Goal: Information Seeking & Learning: Learn about a topic

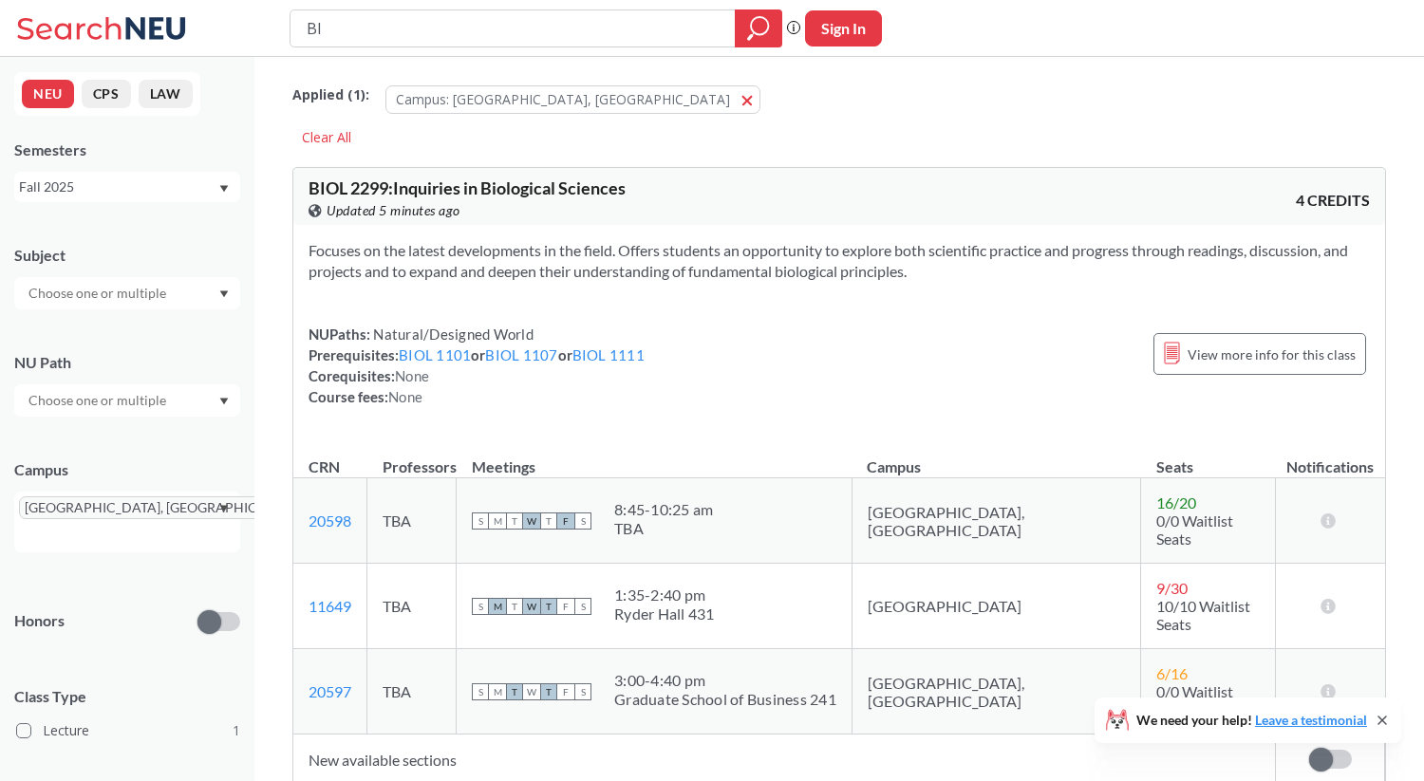
type input "B"
type input "ARTF 1200"
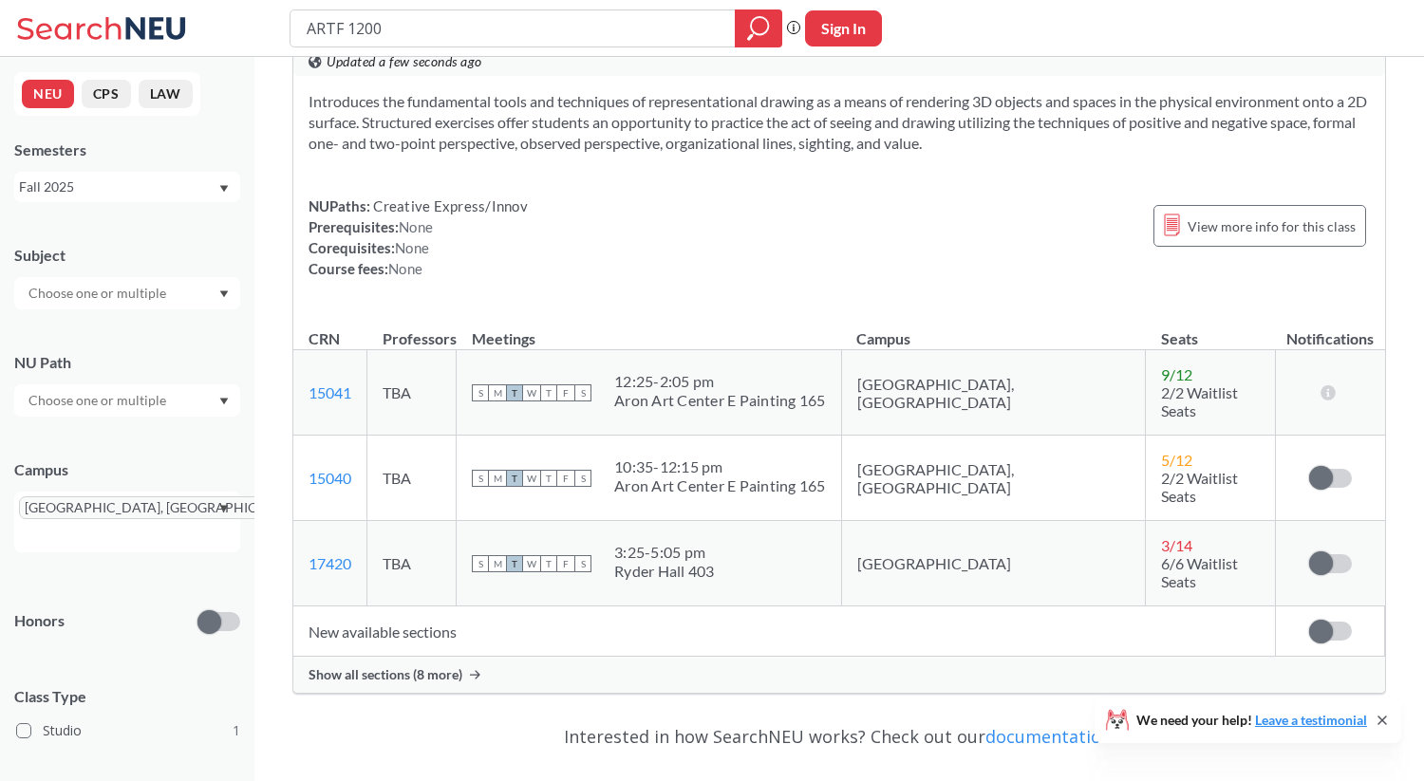
scroll to position [159, 0]
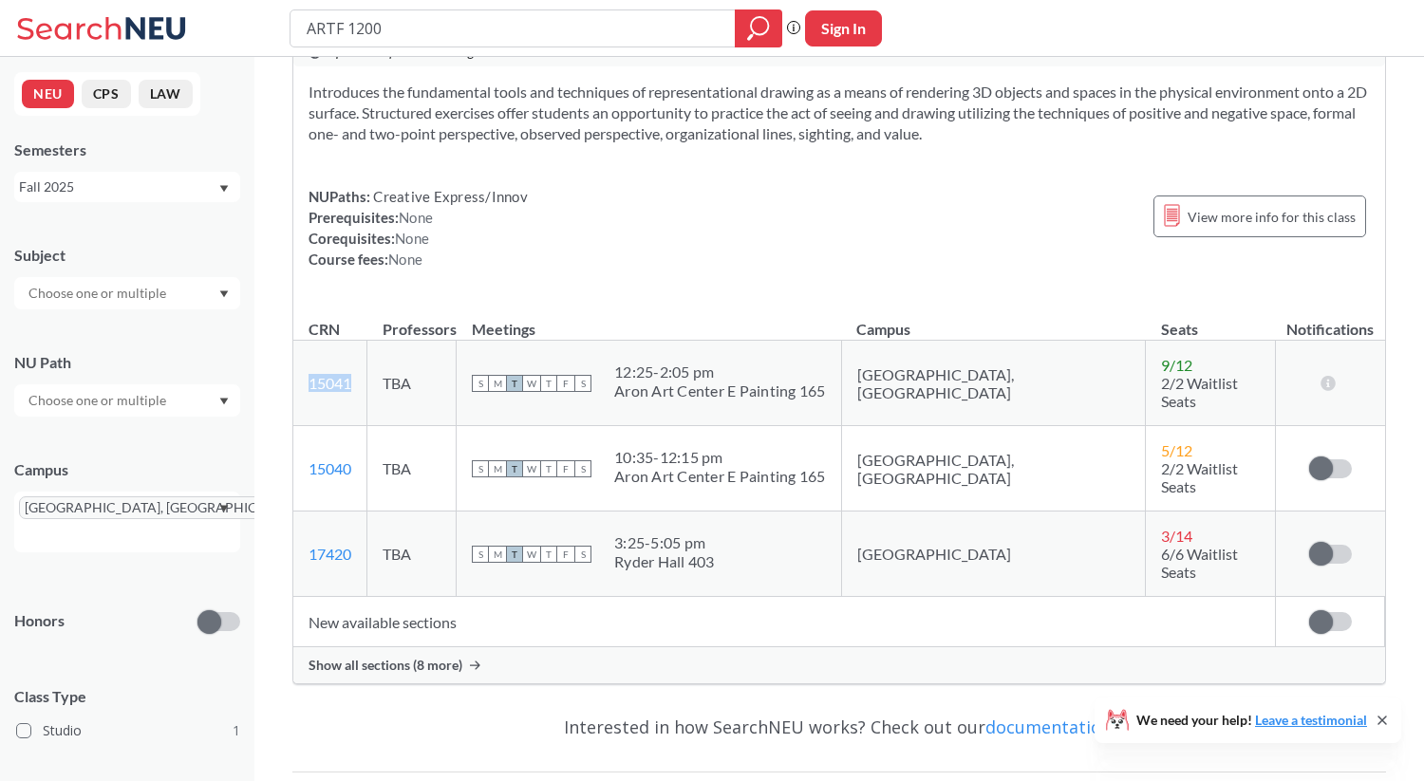
drag, startPoint x: 300, startPoint y: 377, endPoint x: 361, endPoint y: 381, distance: 60.9
click at [361, 381] on td "15041 View this section on Banner." at bounding box center [330, 383] width 74 height 85
click at [449, 249] on div "NUPaths: Creative Express/Innov Prerequisites: None Corequisites: None Course f…" at bounding box center [418, 228] width 219 height 84
drag, startPoint x: 531, startPoint y: 47, endPoint x: 326, endPoint y: 52, distance: 205.1
click at [326, 52] on div "ARTF 1200 Phrase search guarantees the exact search appears in the results. Ex.…" at bounding box center [712, 28] width 1424 height 57
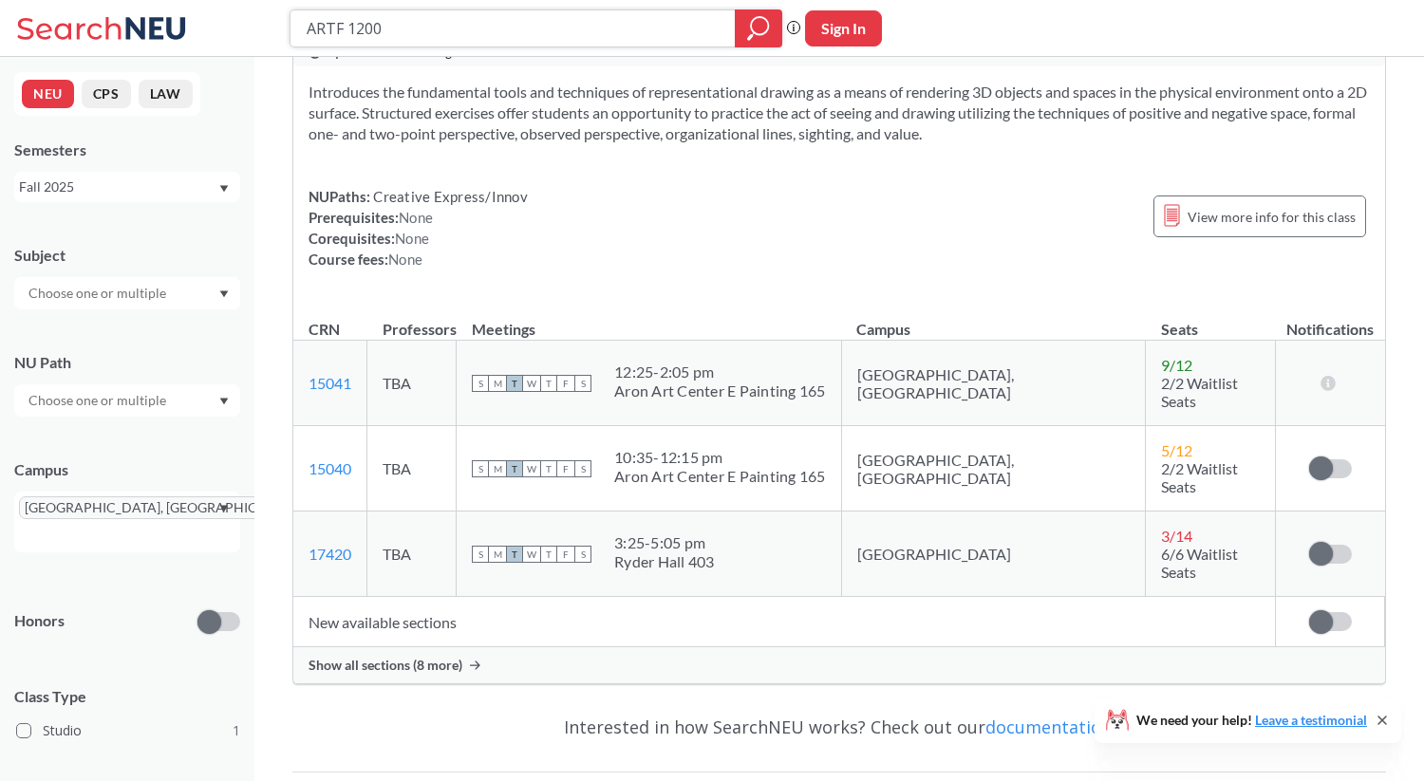
drag, startPoint x: 394, startPoint y: 34, endPoint x: 273, endPoint y: 38, distance: 120.6
click at [273, 43] on div "ARTF 1200 Phrase search guarantees the exact search appears in the results. Ex.…" at bounding box center [712, 28] width 1424 height 57
drag, startPoint x: 397, startPoint y: 32, endPoint x: 308, endPoint y: 30, distance: 89.3
click at [308, 29] on input "ARTF 1200" at bounding box center [513, 28] width 417 height 32
type input "20597"
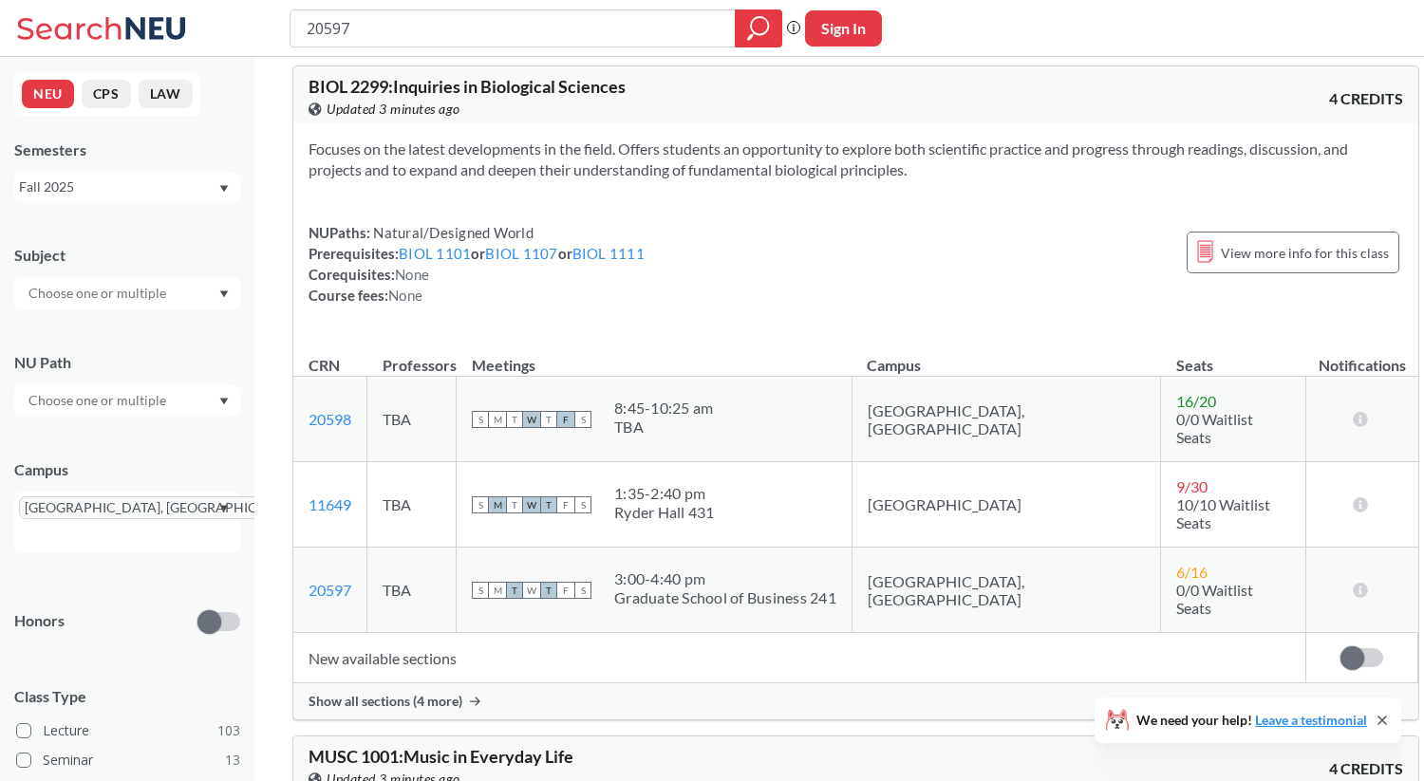
scroll to position [105, 0]
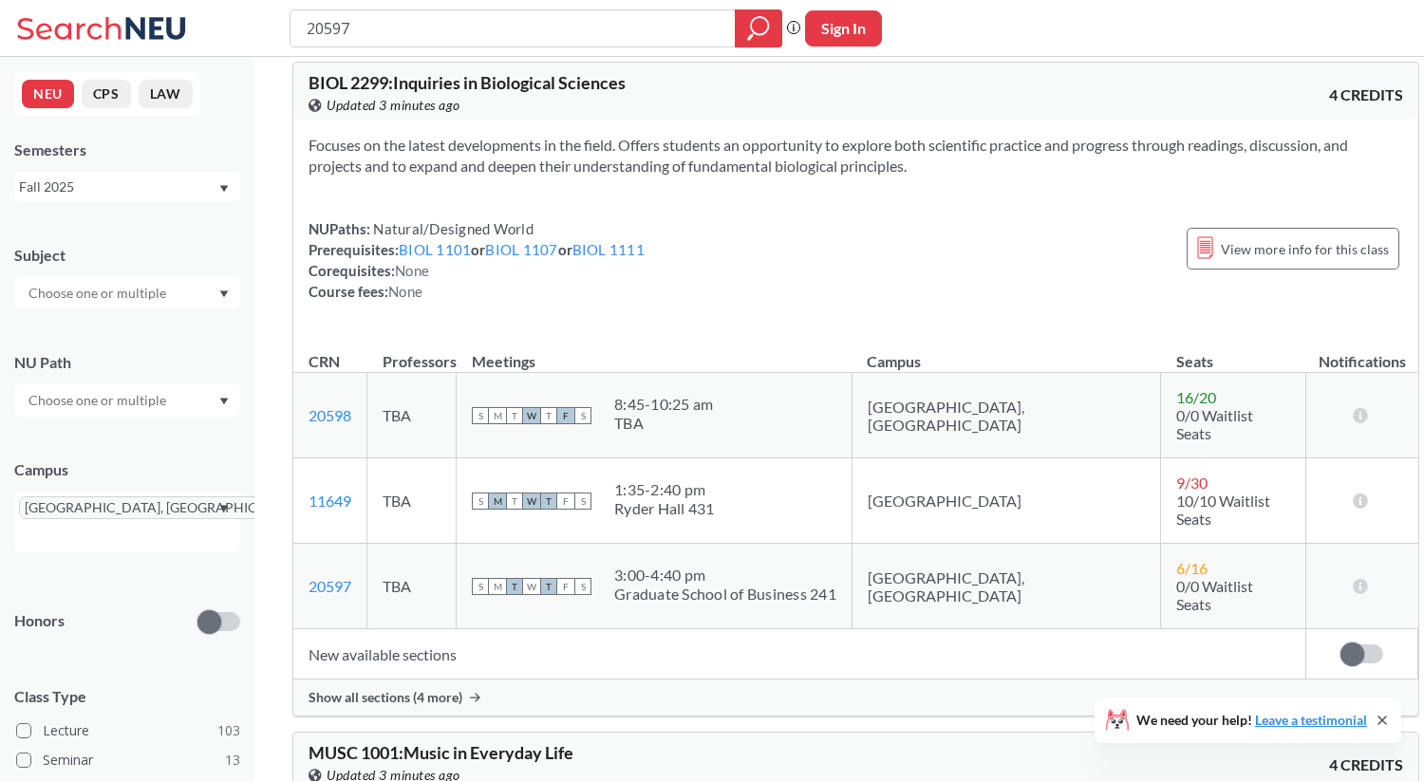
click at [435, 689] on span "Show all sections (4 more)" at bounding box center [386, 697] width 154 height 17
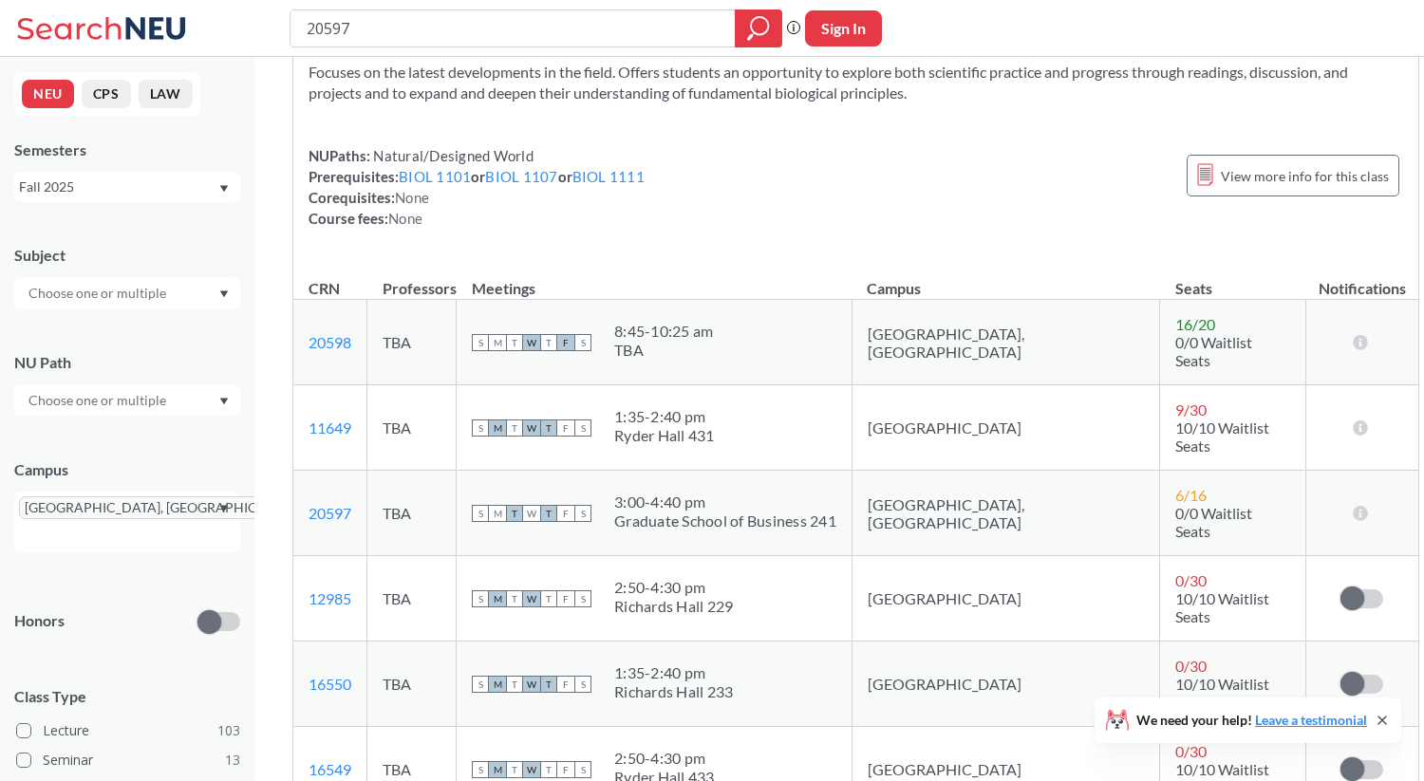
scroll to position [166, 0]
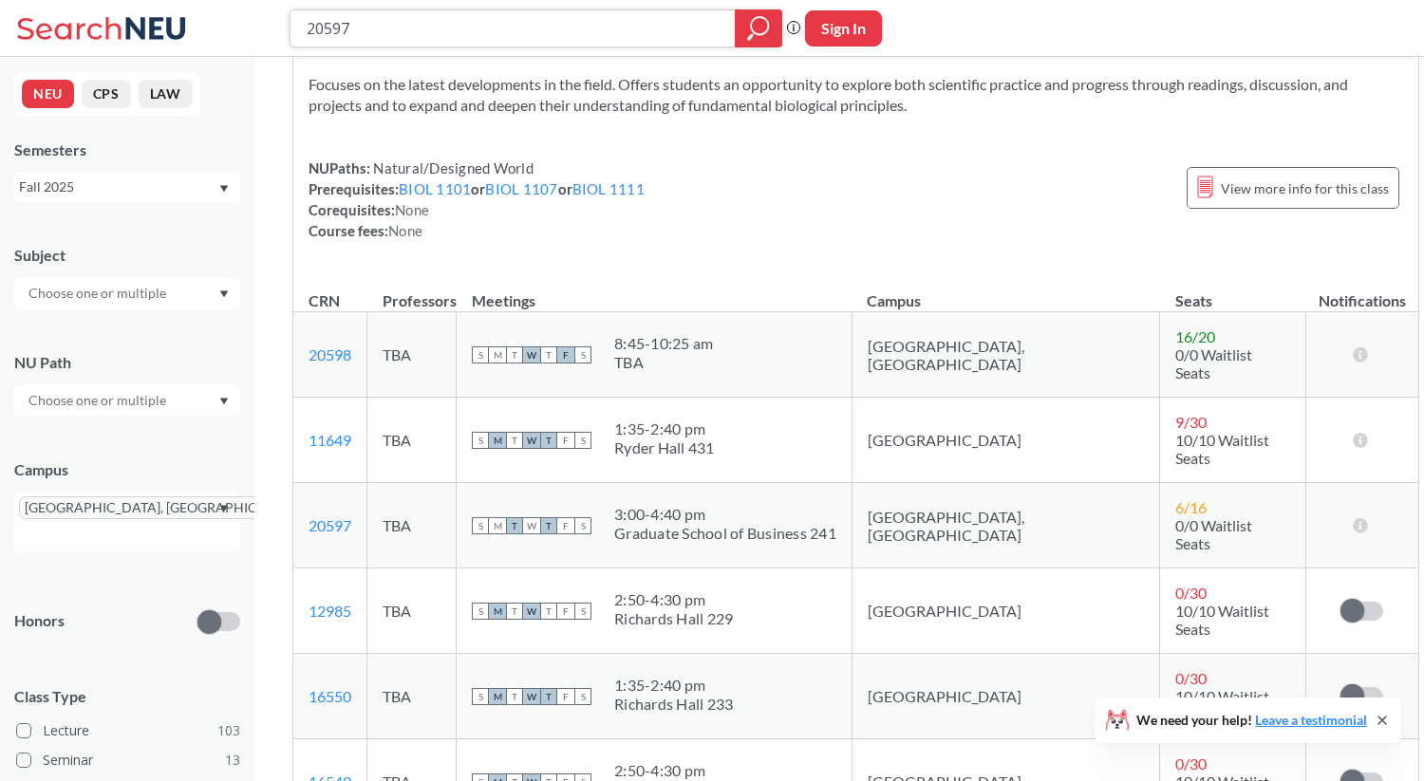
drag, startPoint x: 589, startPoint y: 27, endPoint x: 291, endPoint y: 33, distance: 298.2
click at [291, 33] on div "20597" at bounding box center [536, 28] width 493 height 38
type input "ARTF1200"
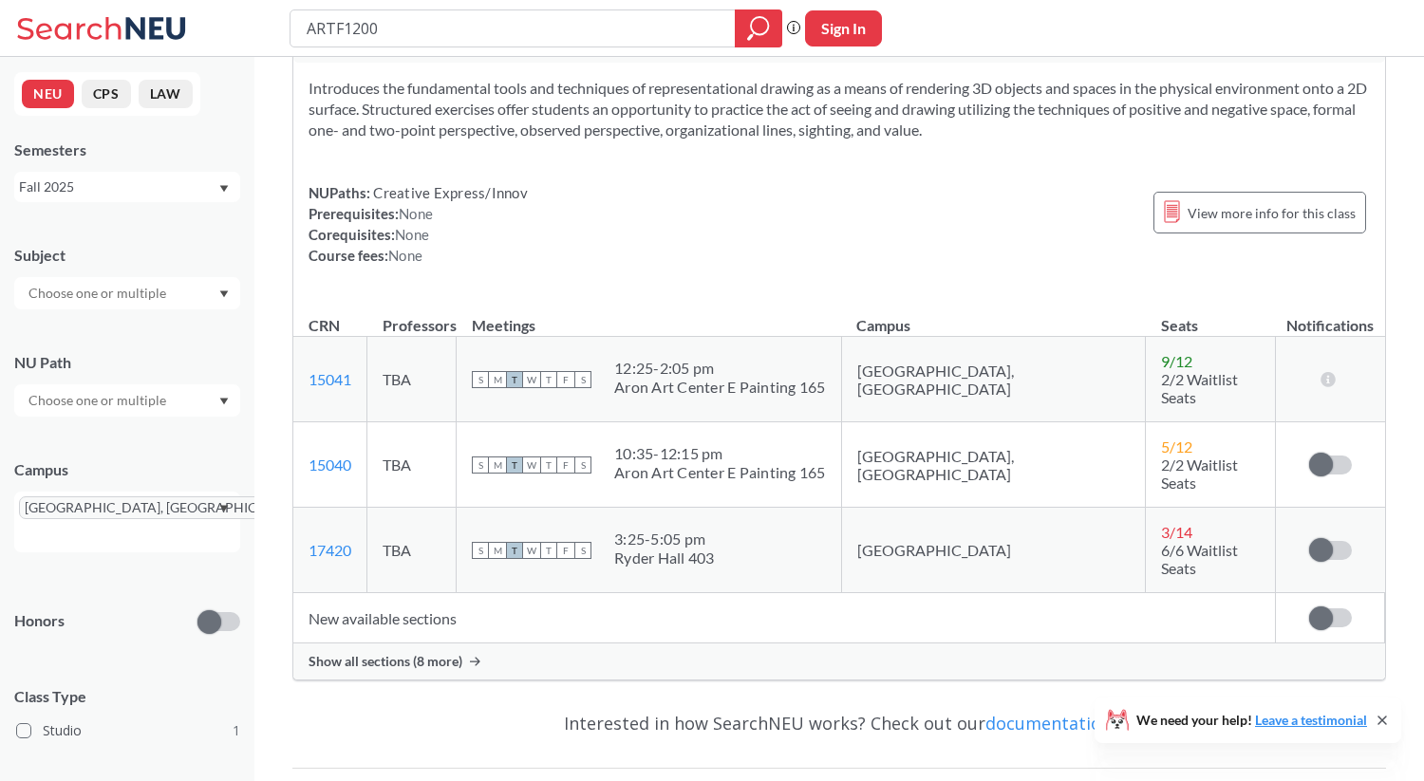
scroll to position [178, 0]
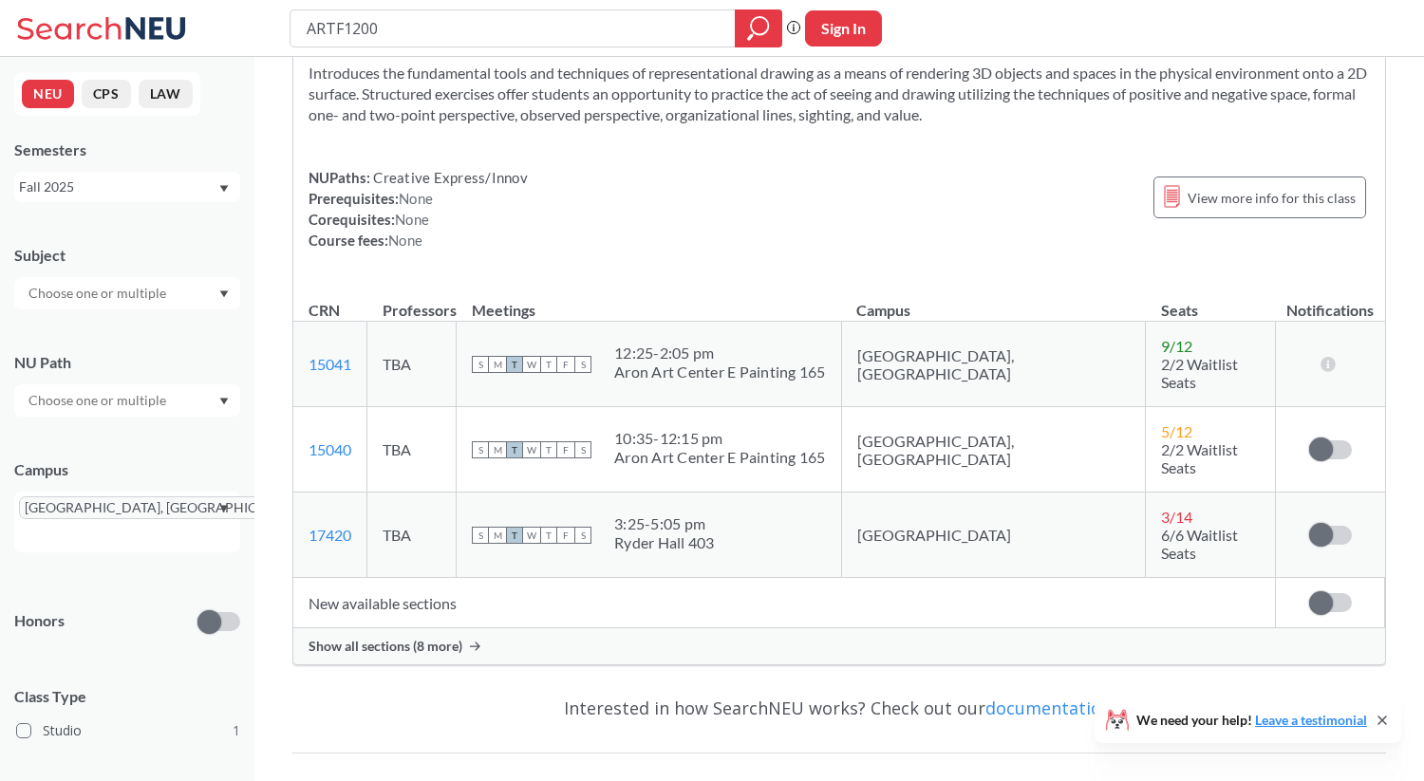
click at [443, 638] on span "Show all sections (8 more)" at bounding box center [386, 646] width 154 height 17
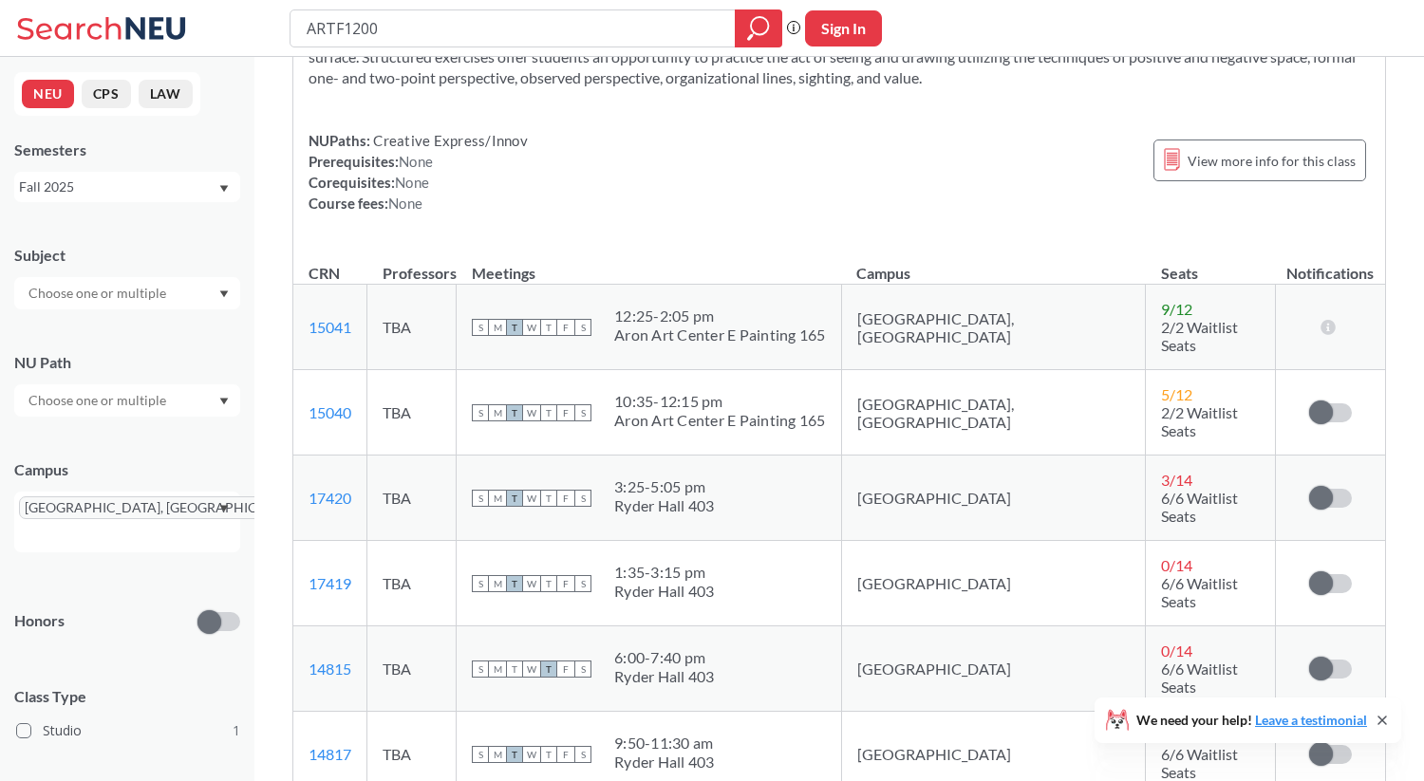
scroll to position [0, 0]
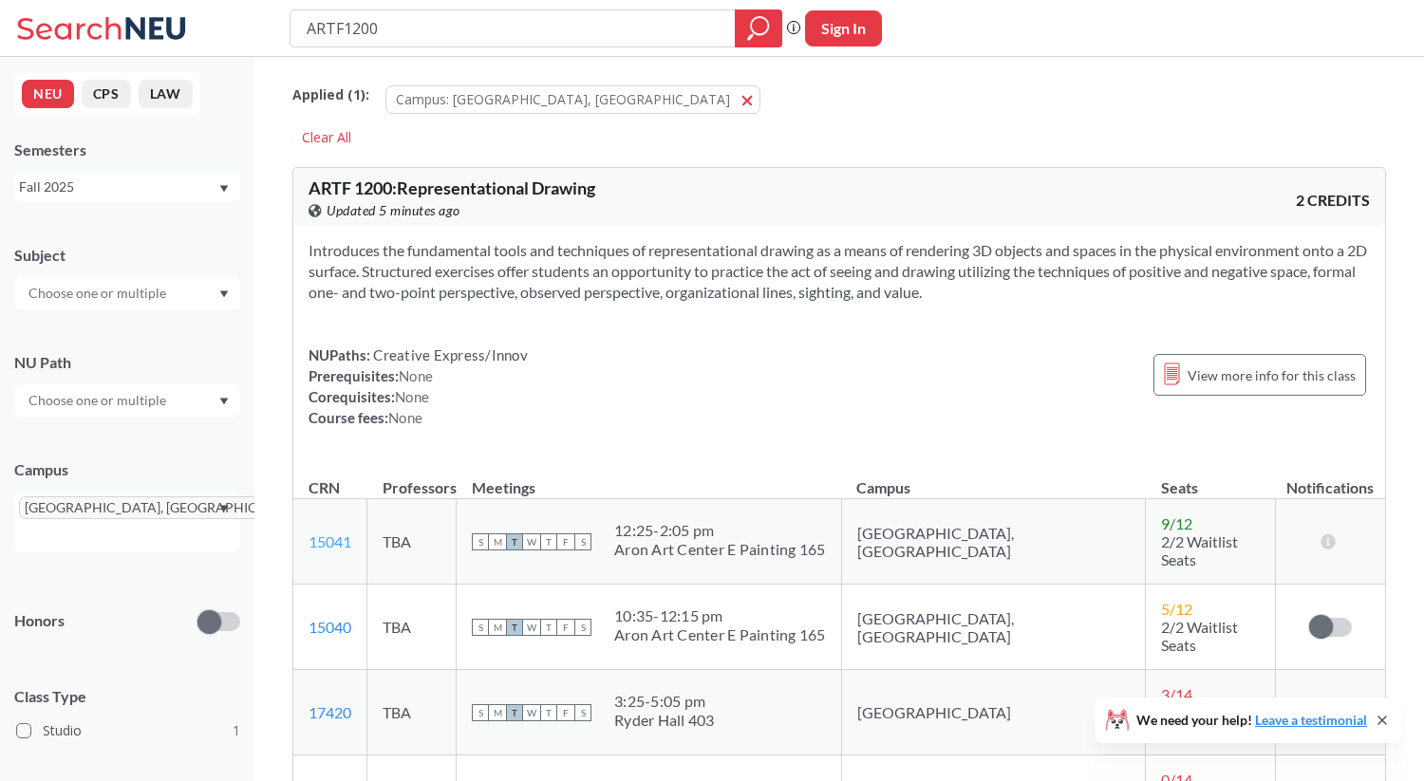
click at [339, 541] on link "15041" at bounding box center [330, 542] width 43 height 18
click at [327, 618] on link "15040" at bounding box center [330, 627] width 43 height 18
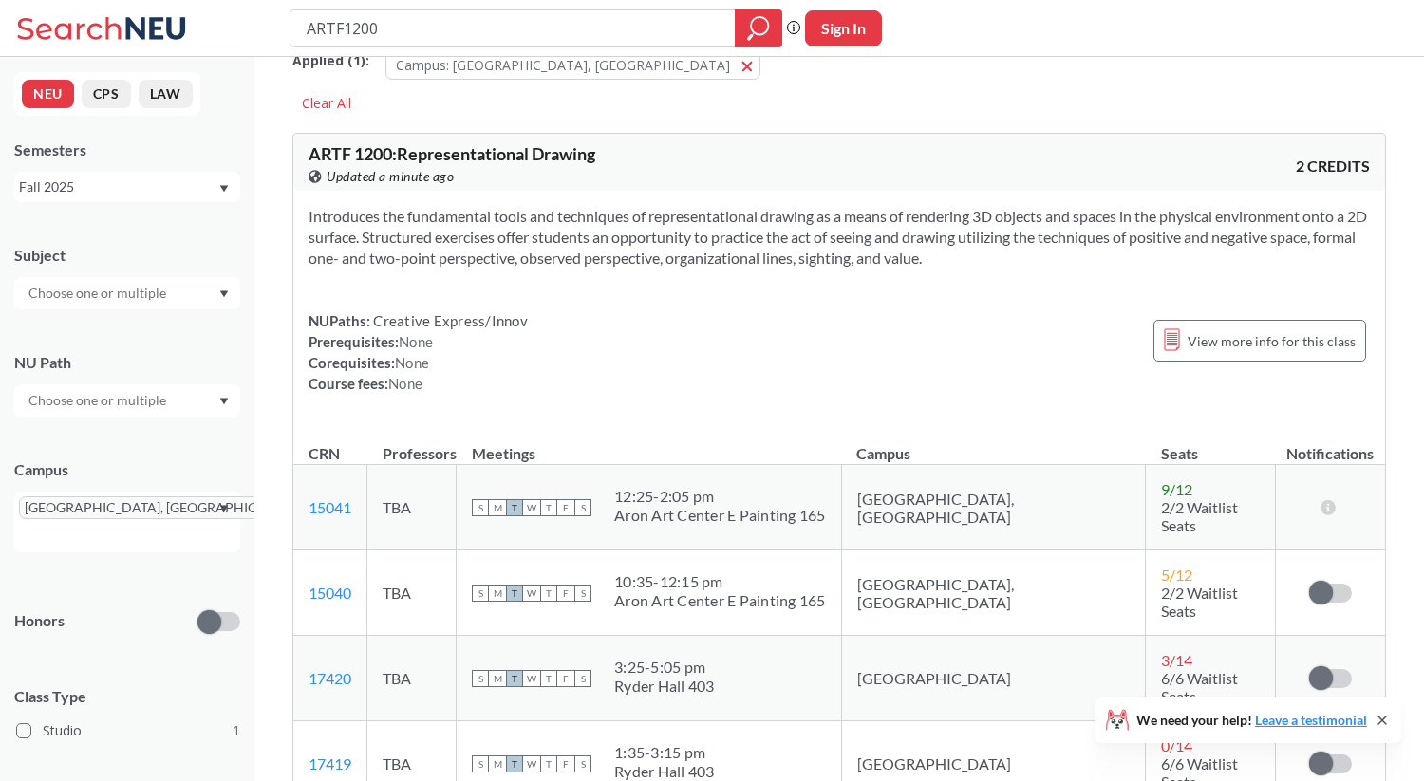
scroll to position [72, 0]
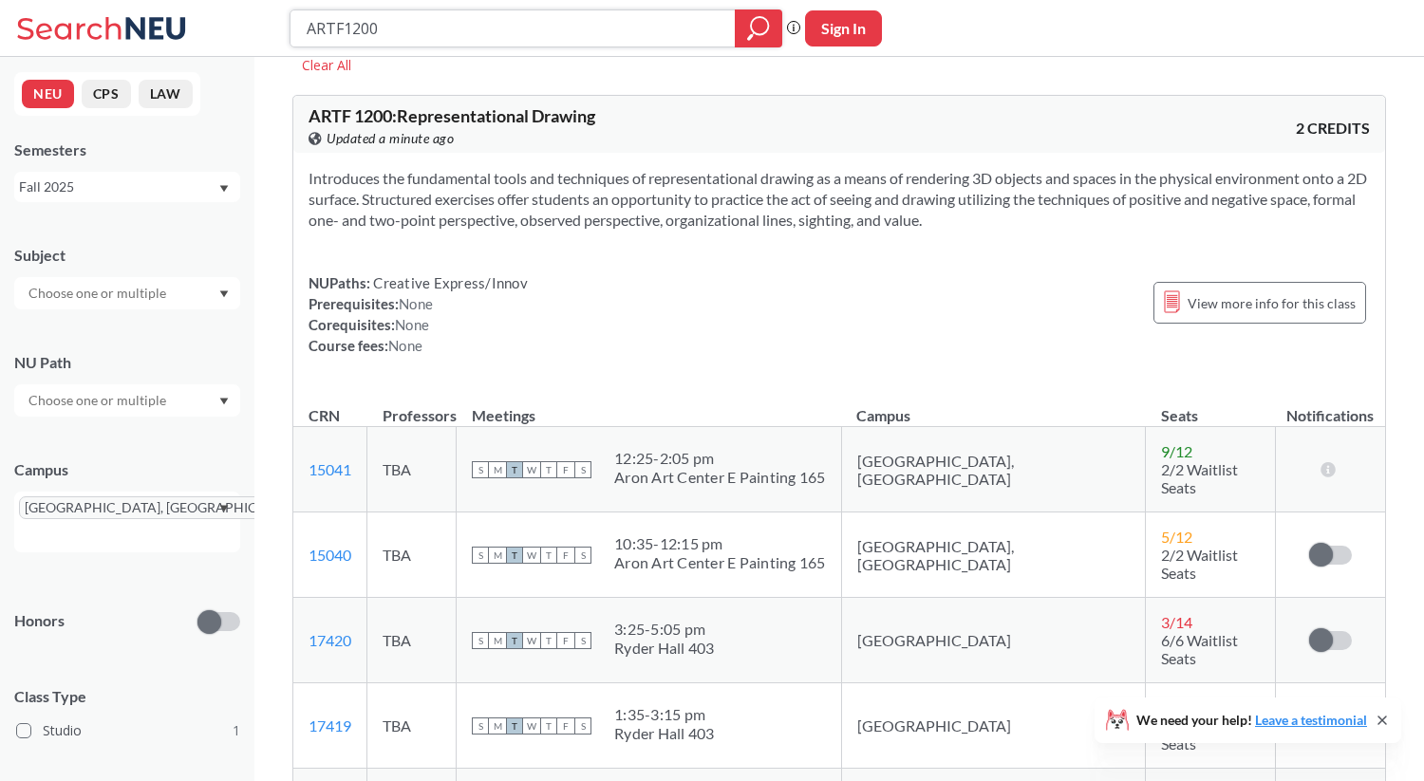
click at [455, 29] on input "ARTF1200" at bounding box center [513, 28] width 417 height 32
type input "ARTF"
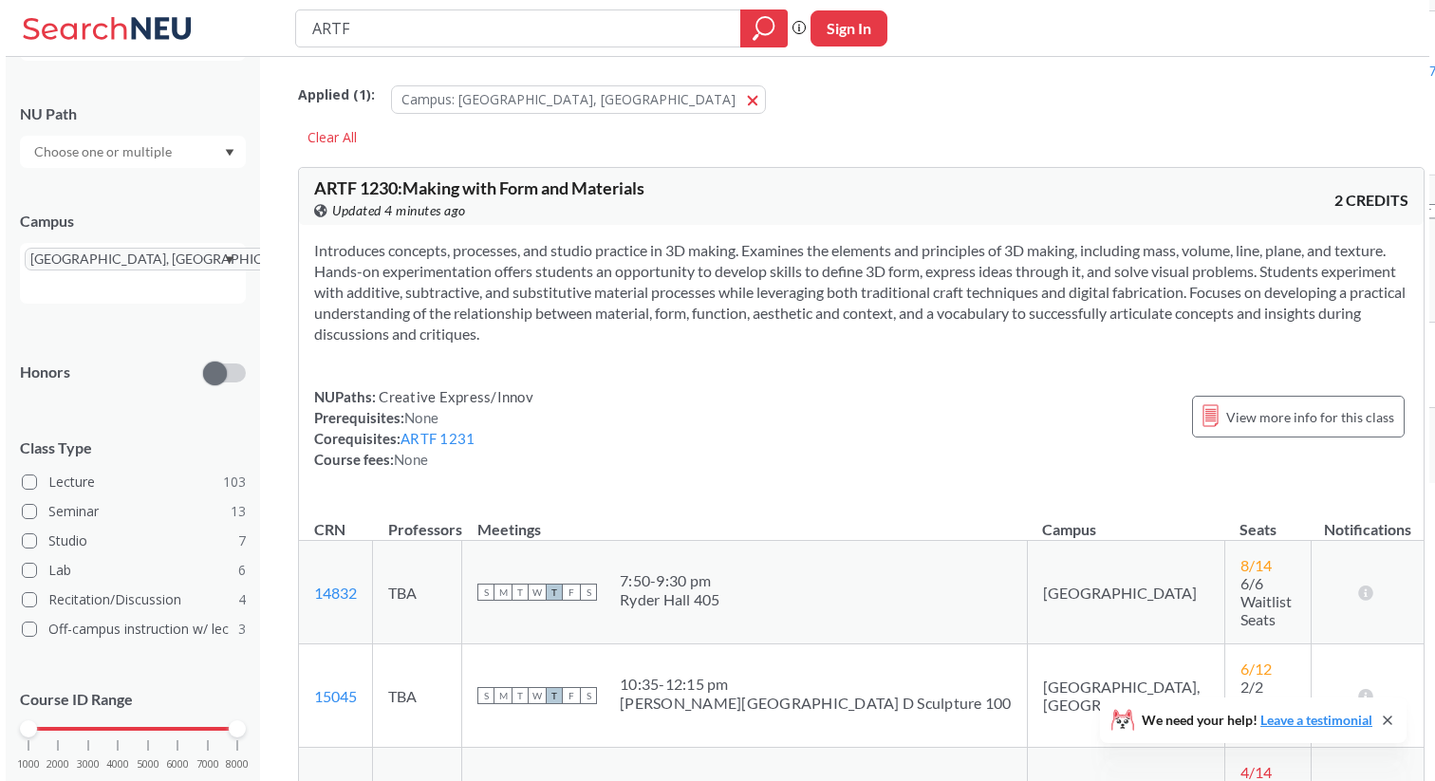
scroll to position [276, 0]
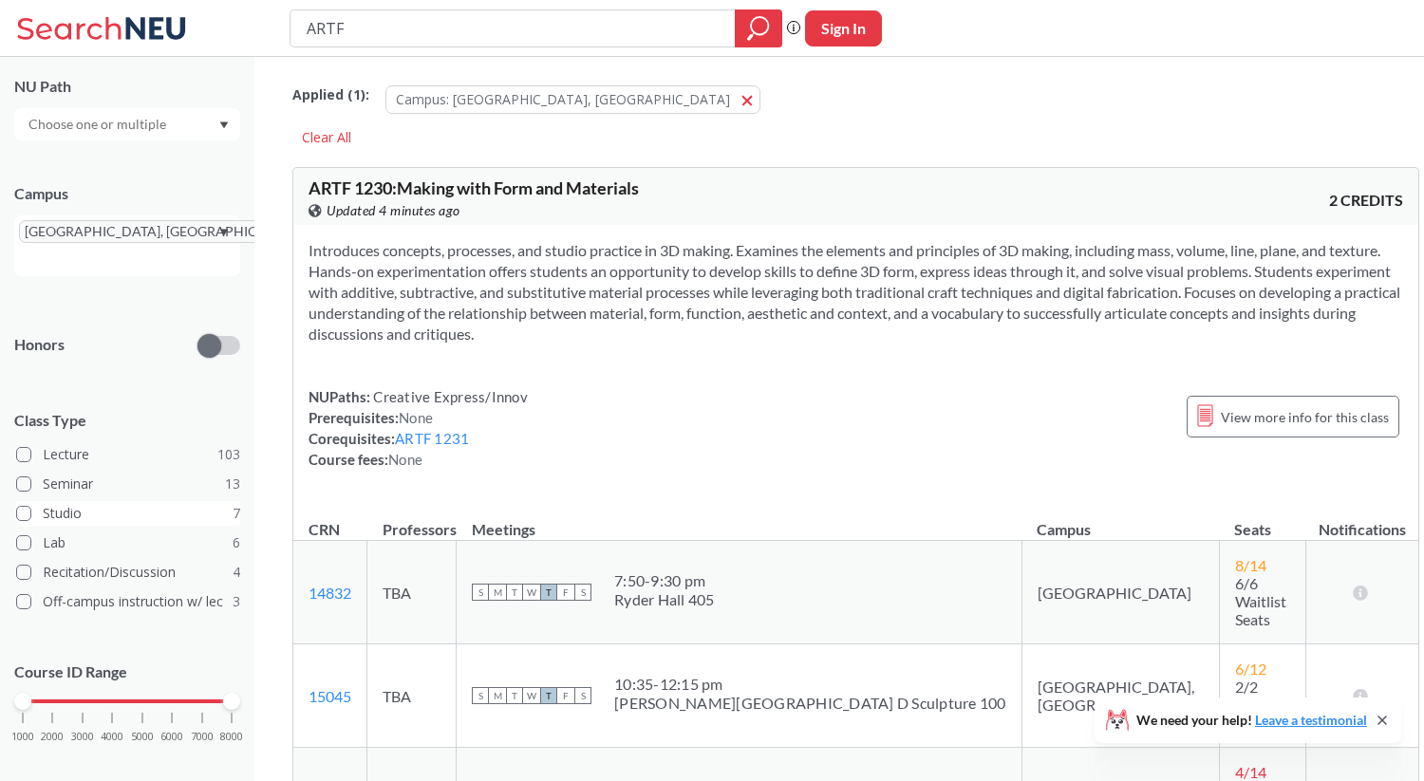
click at [38, 501] on label "Studio 7" at bounding box center [128, 513] width 224 height 25
click at [43, 503] on input "Studio 7" at bounding box center [50, 510] width 15 height 15
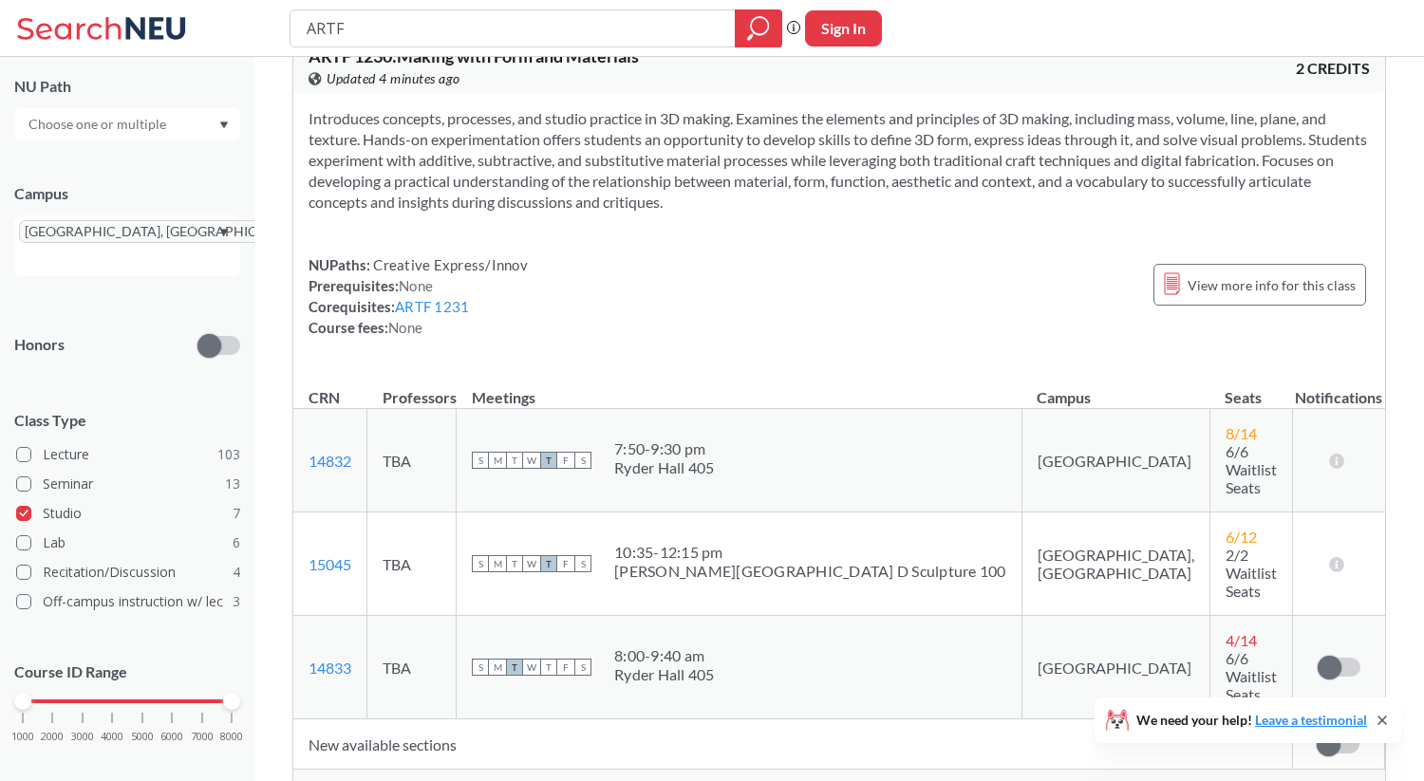
scroll to position [146, 0]
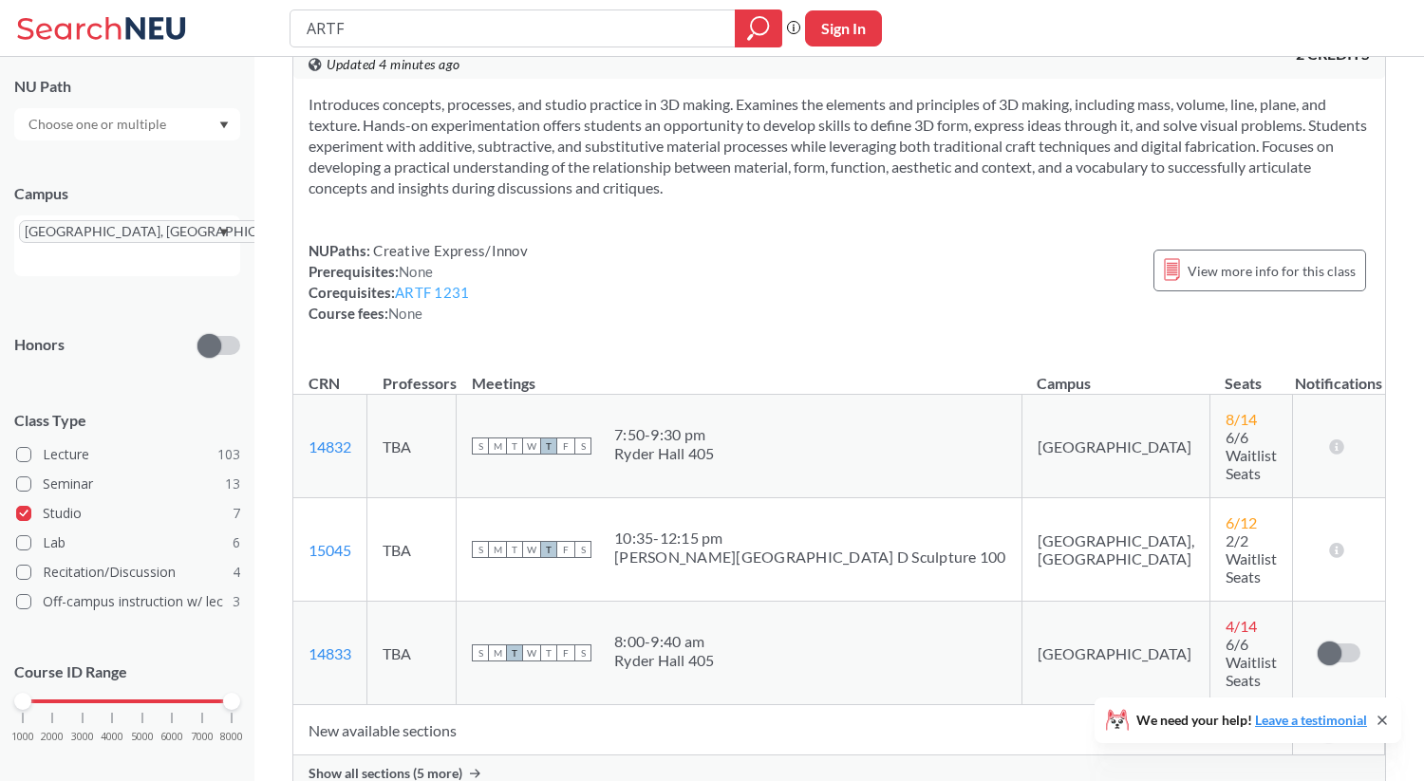
click at [433, 291] on link "ARTF 1231" at bounding box center [432, 292] width 74 height 17
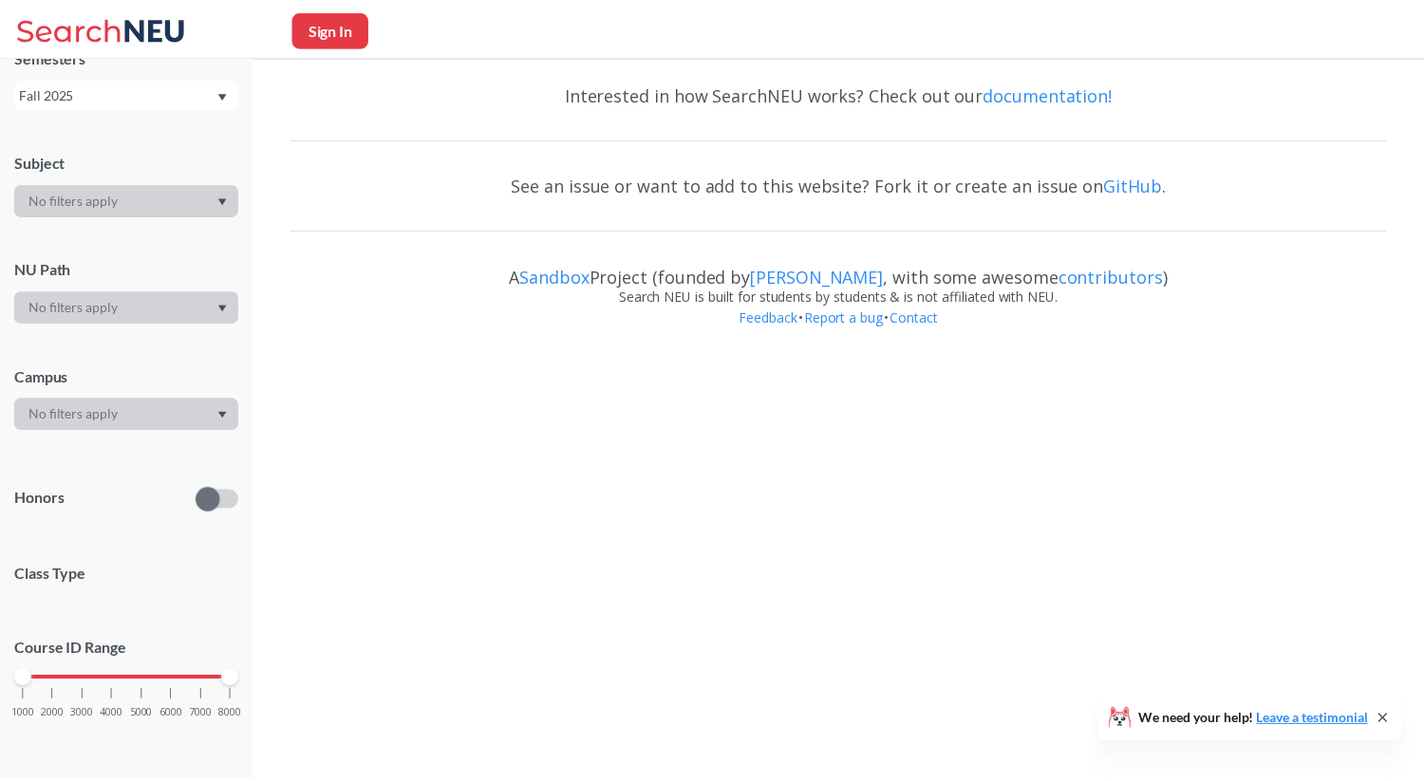
scroll to position [122, 0]
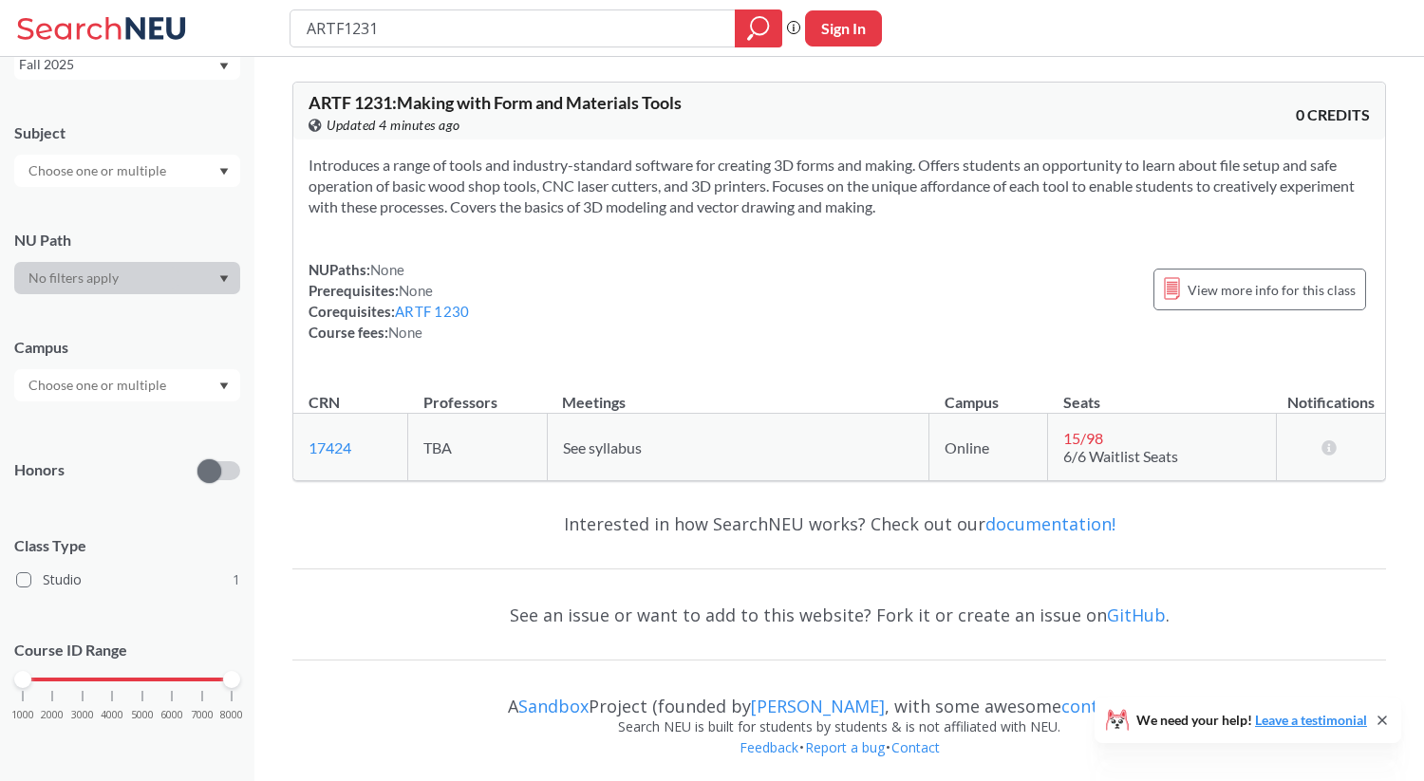
type input "ARTF"
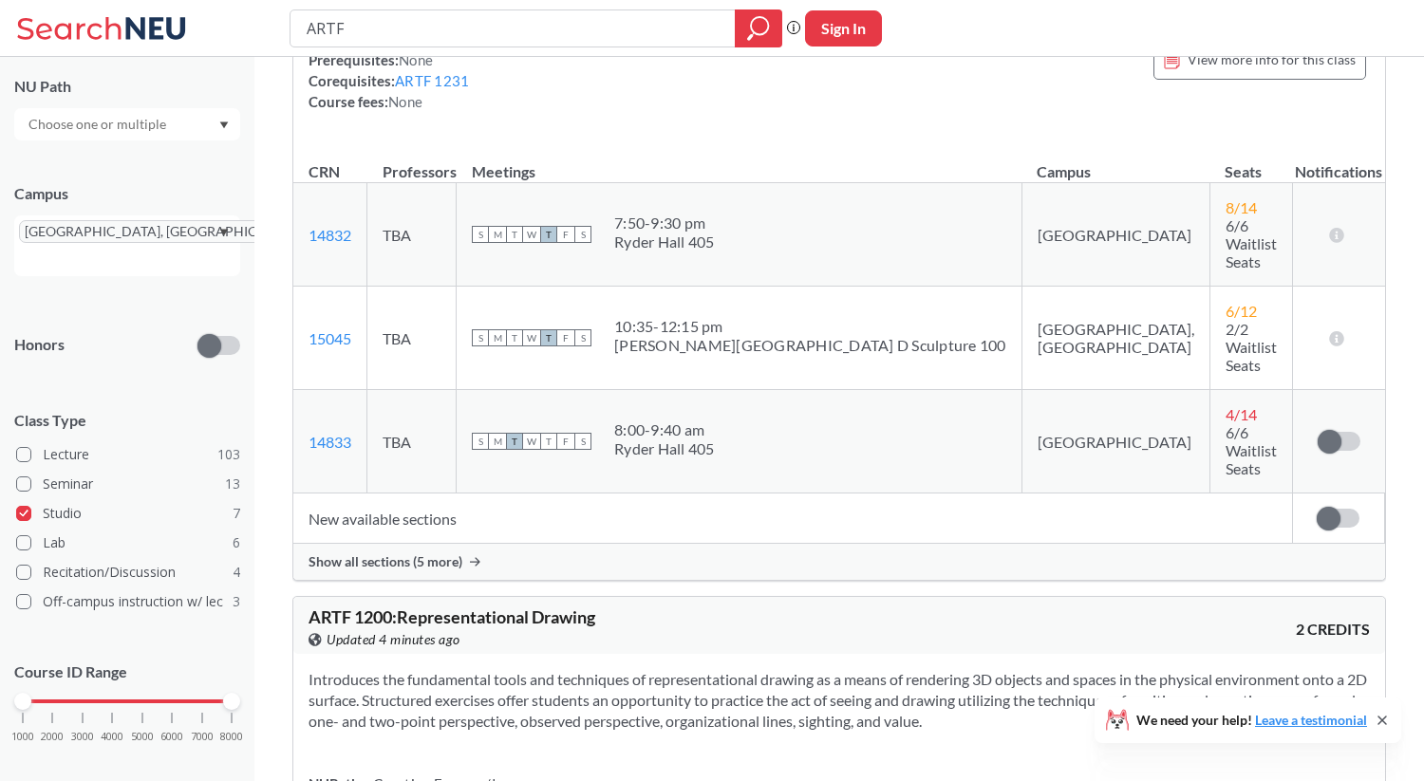
scroll to position [370, 0]
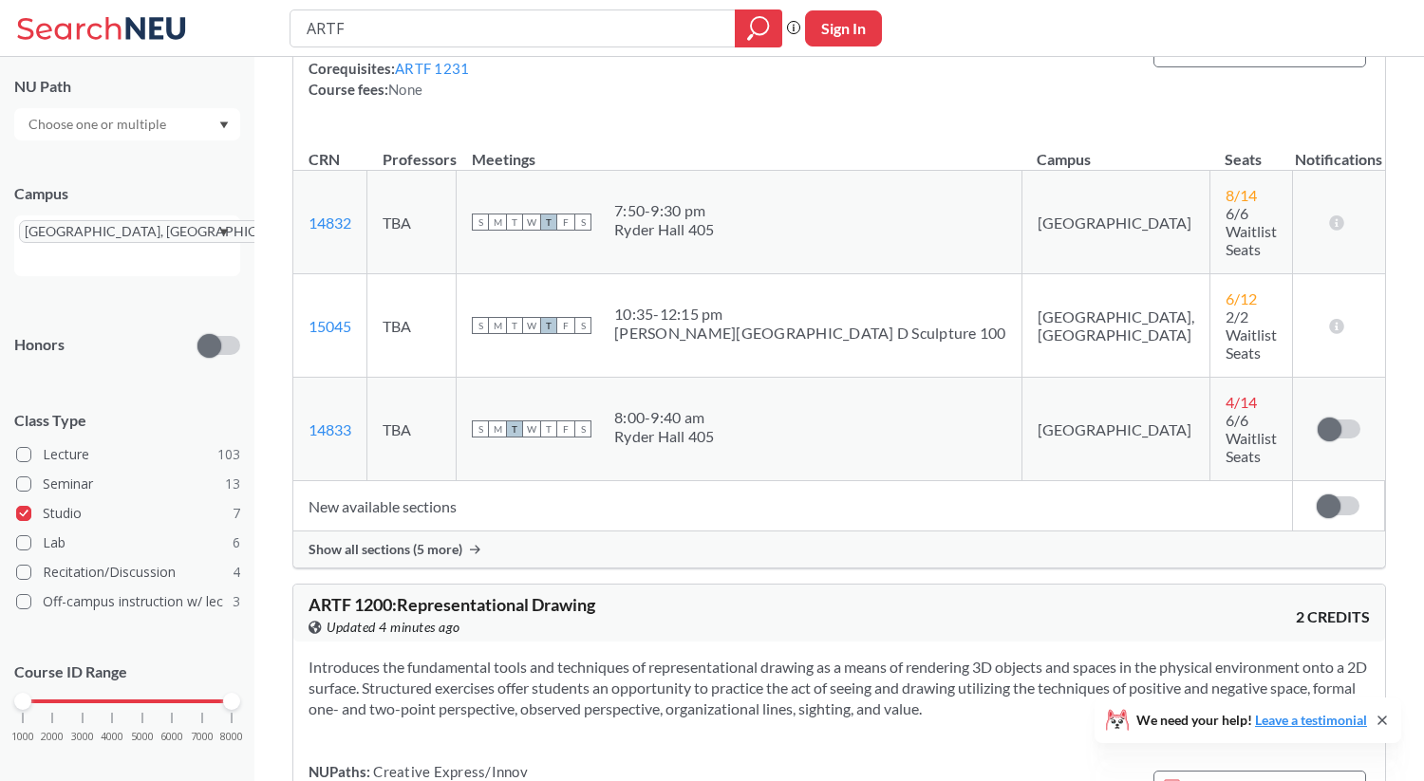
click at [397, 541] on span "Show all sections (5 more)" at bounding box center [386, 549] width 154 height 17
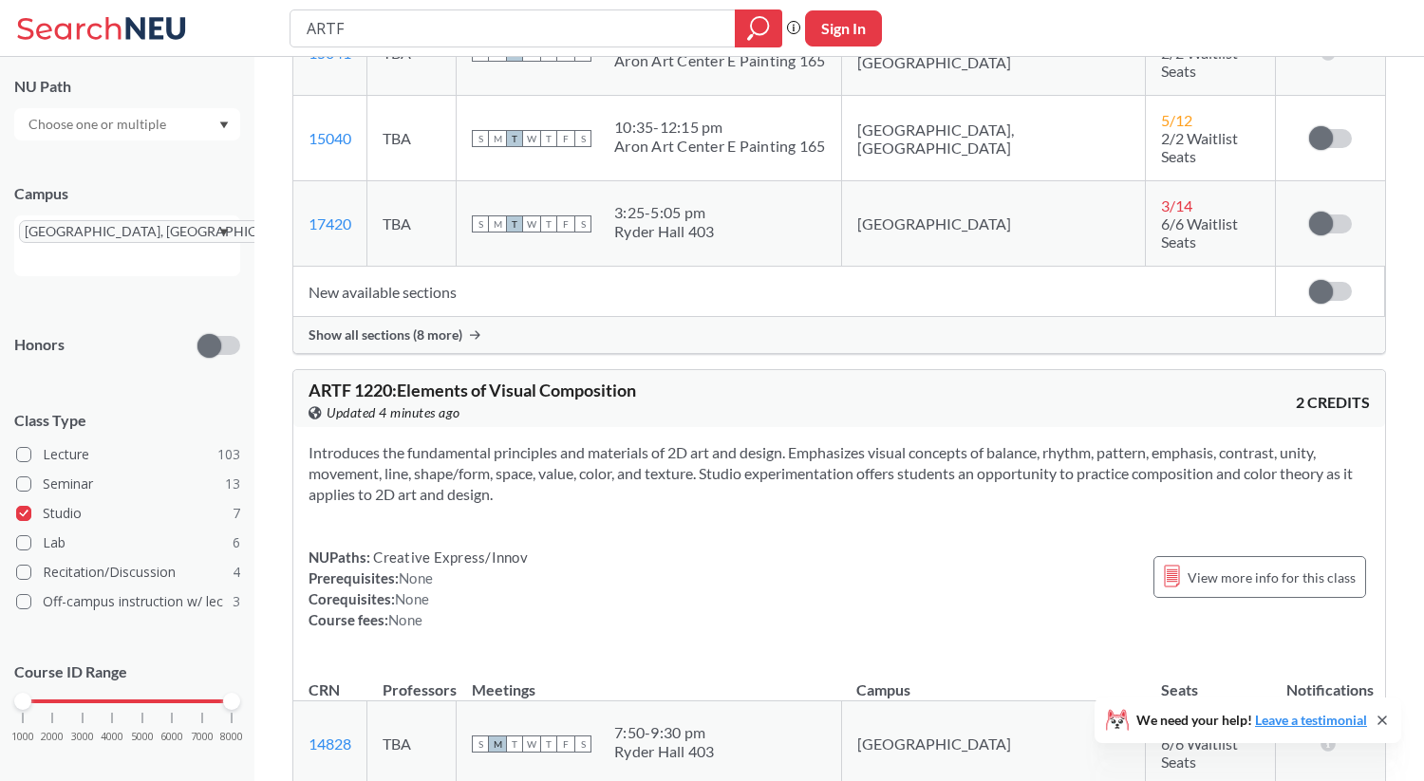
scroll to position [1821, 0]
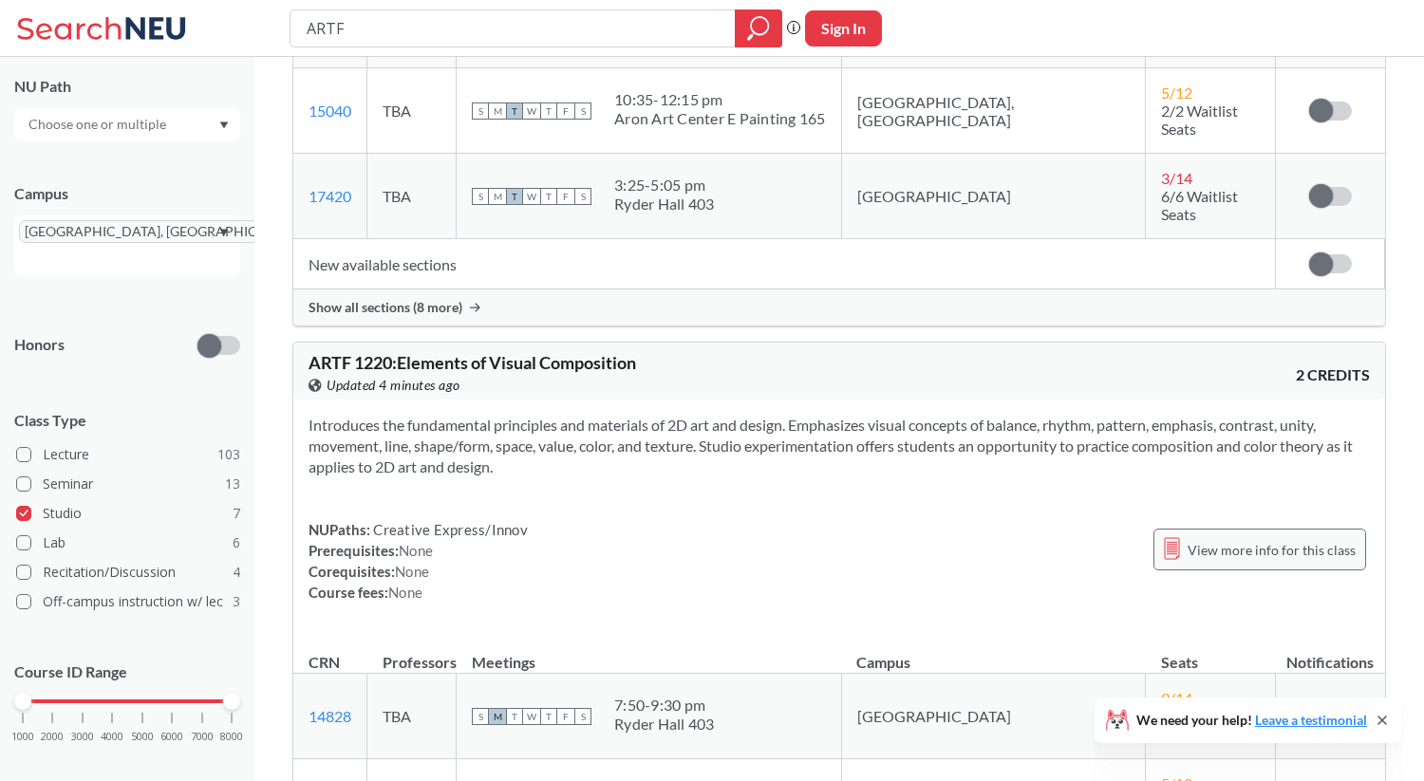
click at [1267, 538] on span "View more info for this class" at bounding box center [1272, 550] width 168 height 24
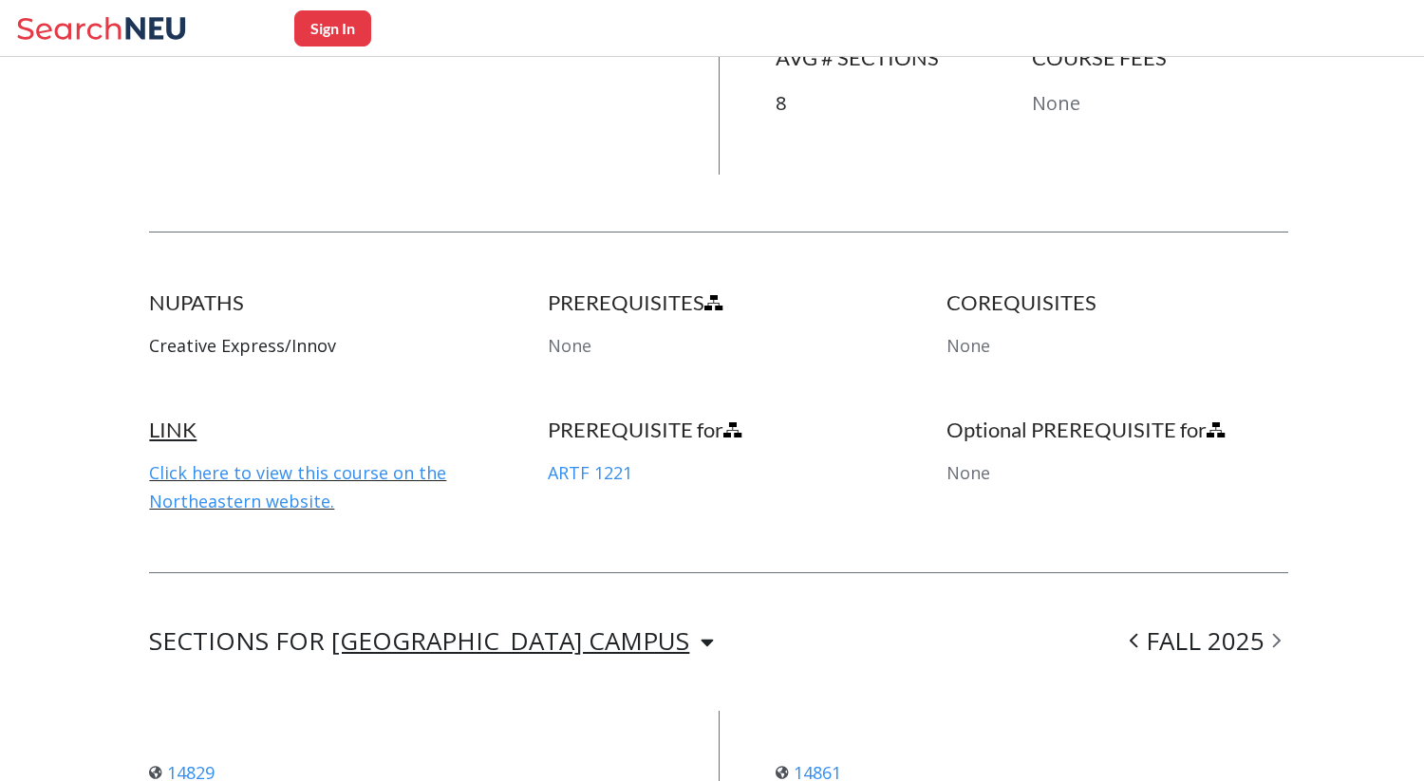
scroll to position [832, 0]
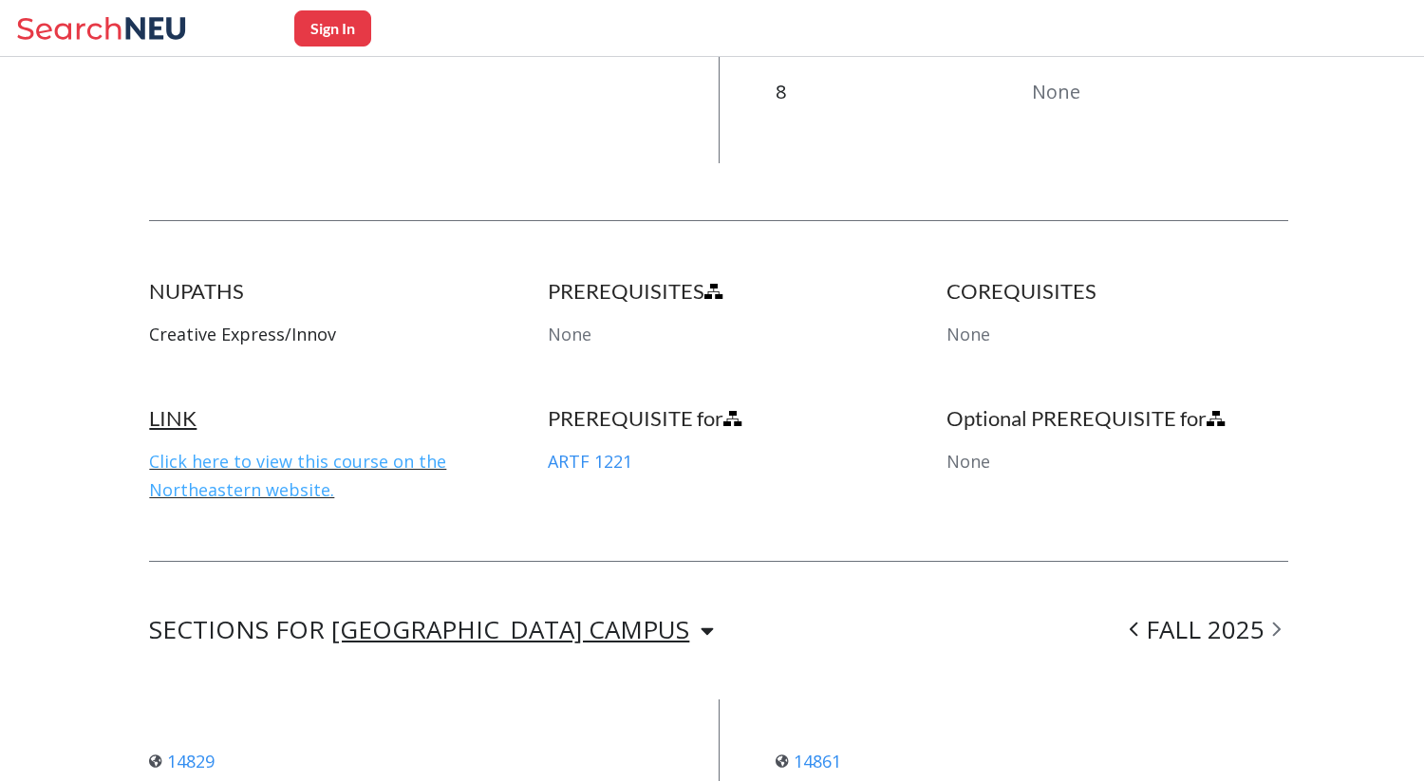
click at [243, 459] on link "Click here to view this course on the Northeastern website." at bounding box center [297, 475] width 297 height 51
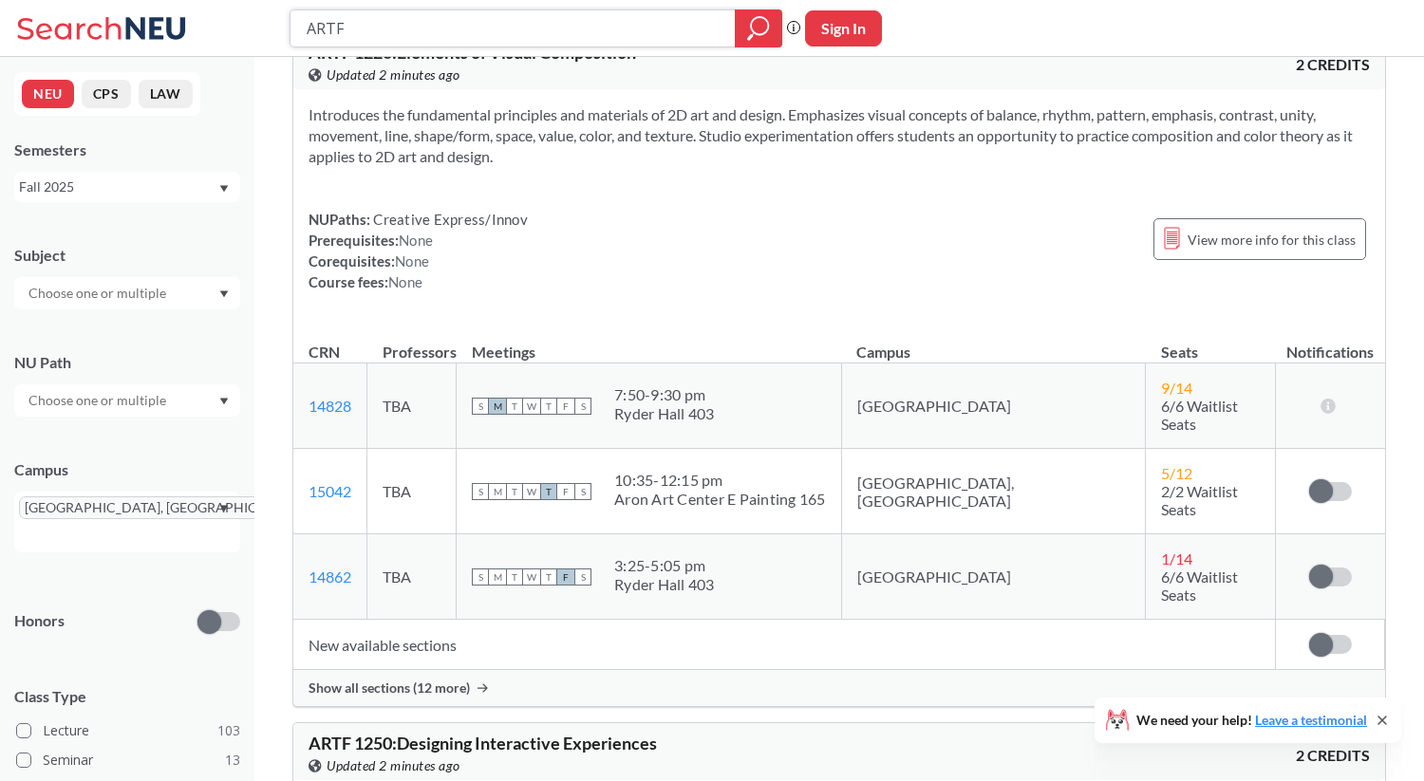
scroll to position [1047, 0]
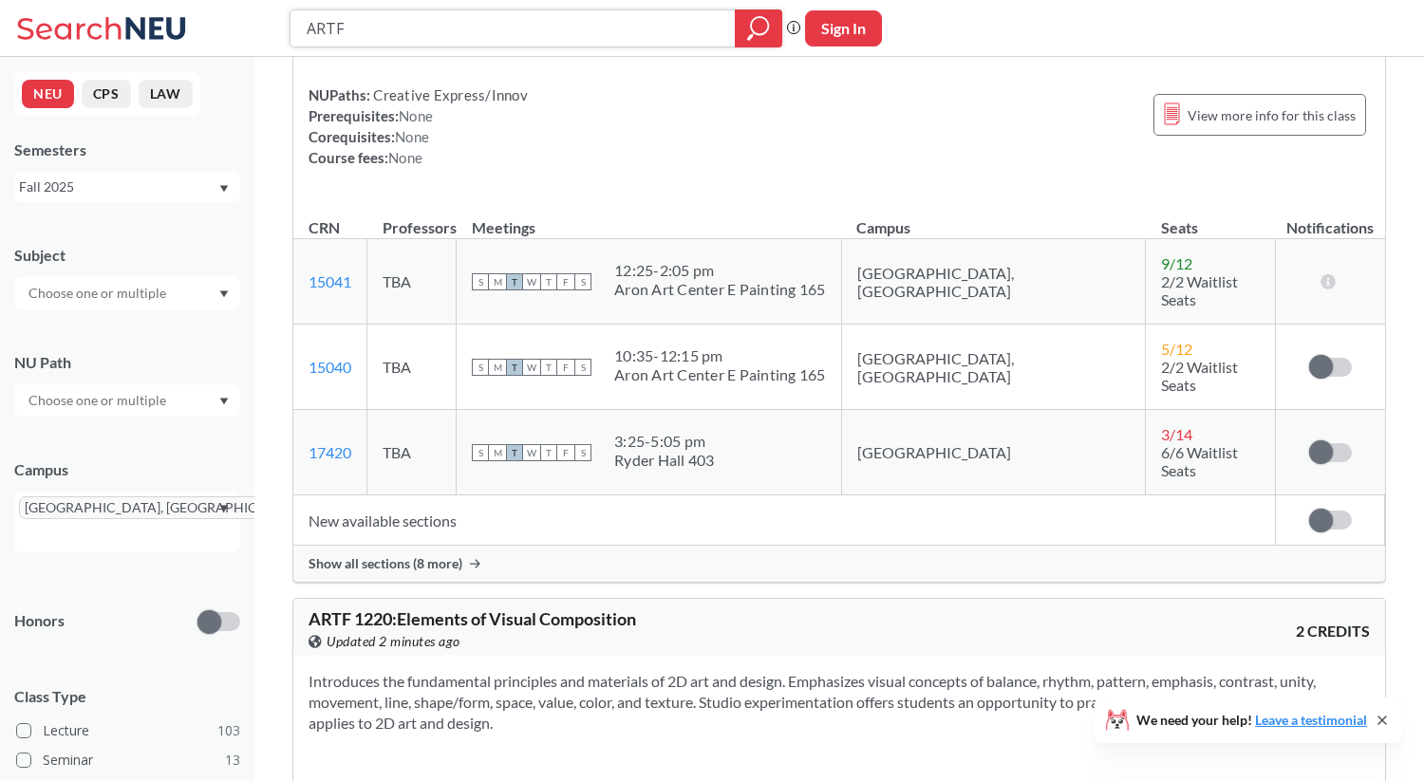
drag, startPoint x: 418, startPoint y: 23, endPoint x: 257, endPoint y: 38, distance: 161.2
click at [258, 38] on div "ARTF Phrase search guarantees the exact search appears in the results. Ex. If y…" at bounding box center [712, 28] width 1424 height 57
type input "A"
type input "PHIL"
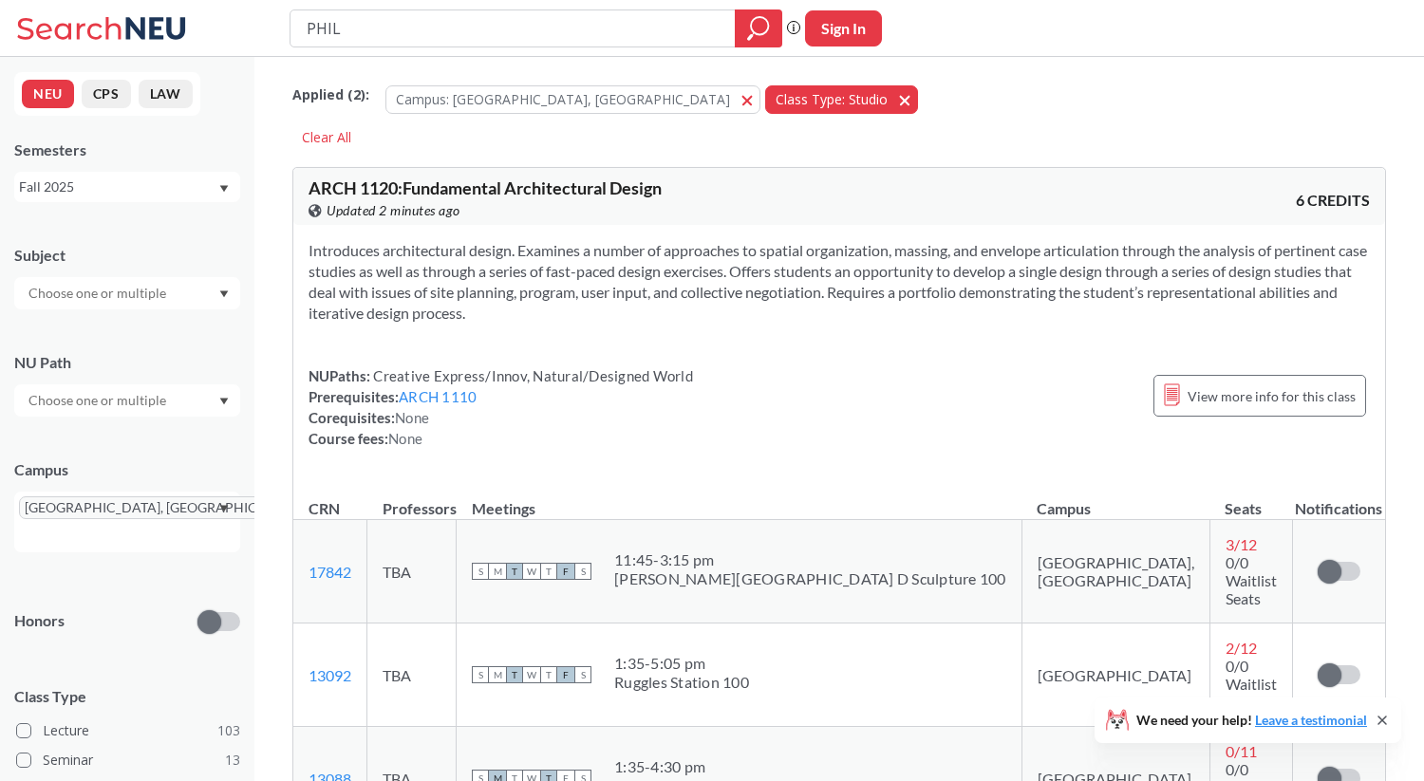
click at [765, 97] on button "Class Type: Studio Studio" at bounding box center [841, 99] width 153 height 28
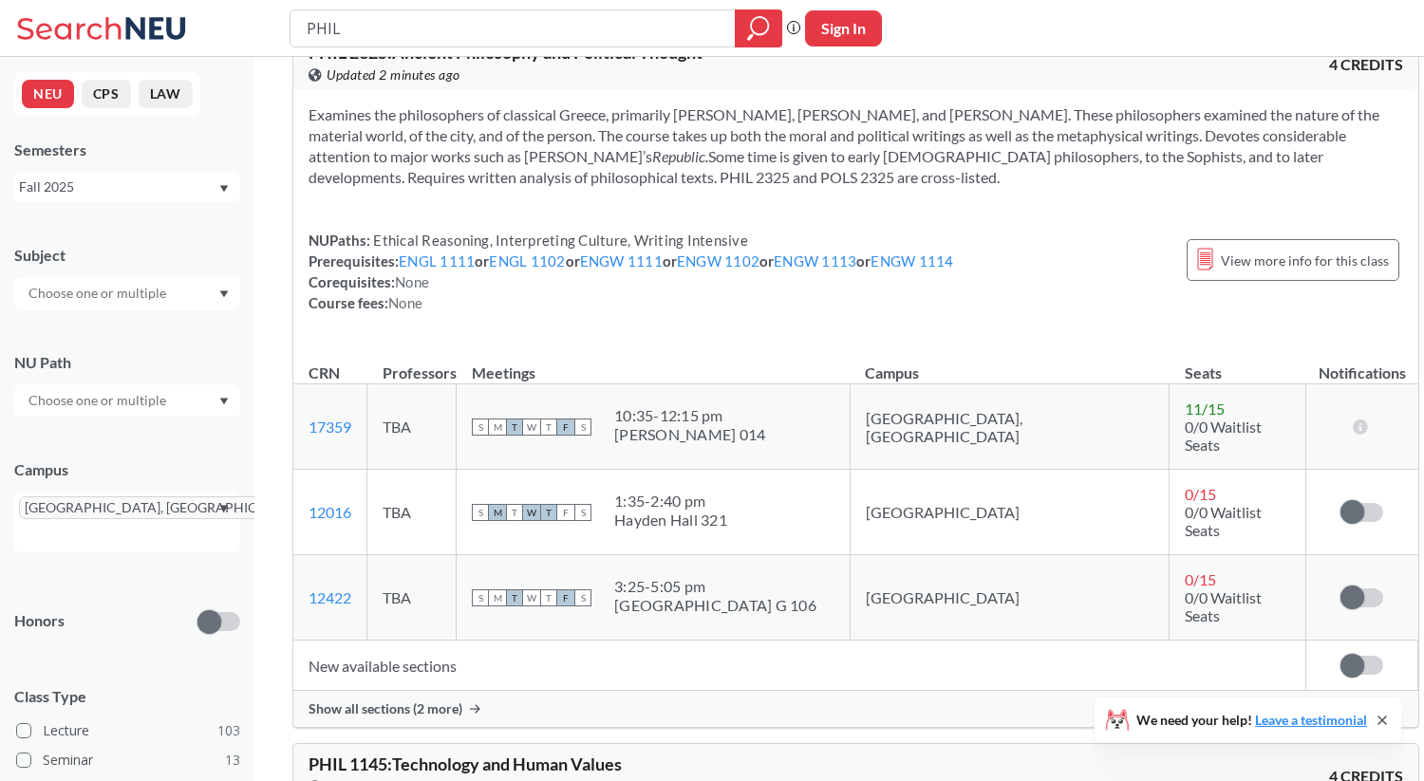
scroll to position [142, 0]
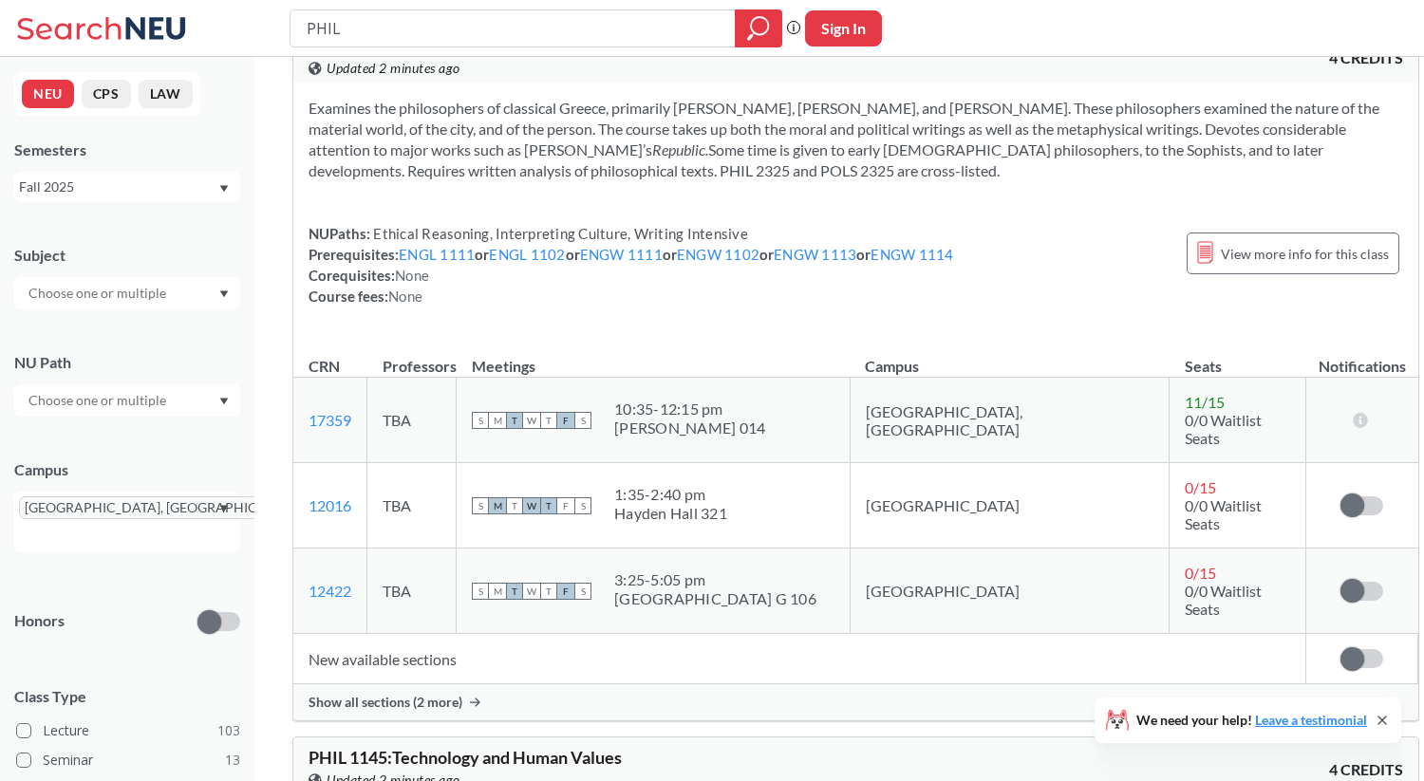
click at [391, 694] on span "Show all sections (2 more)" at bounding box center [386, 702] width 154 height 17
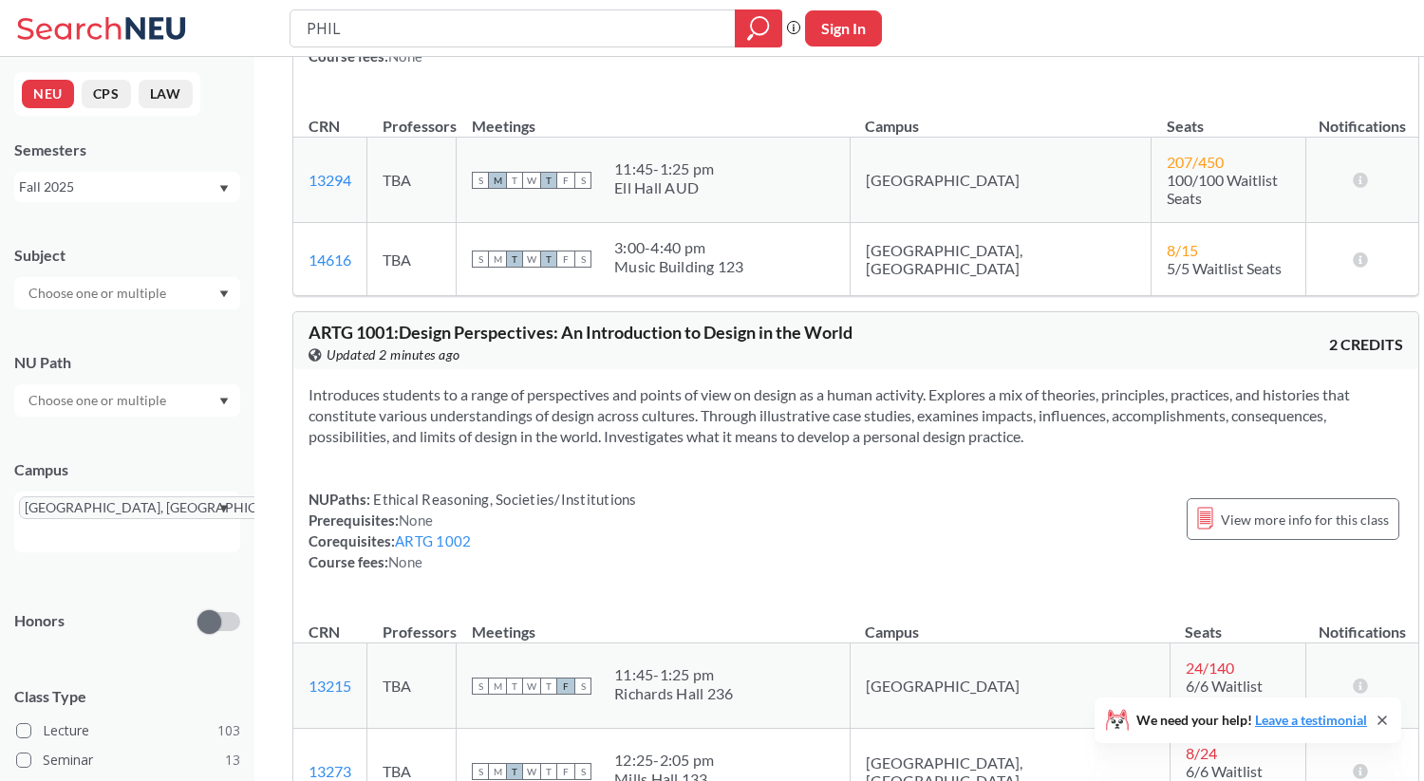
scroll to position [3365, 0]
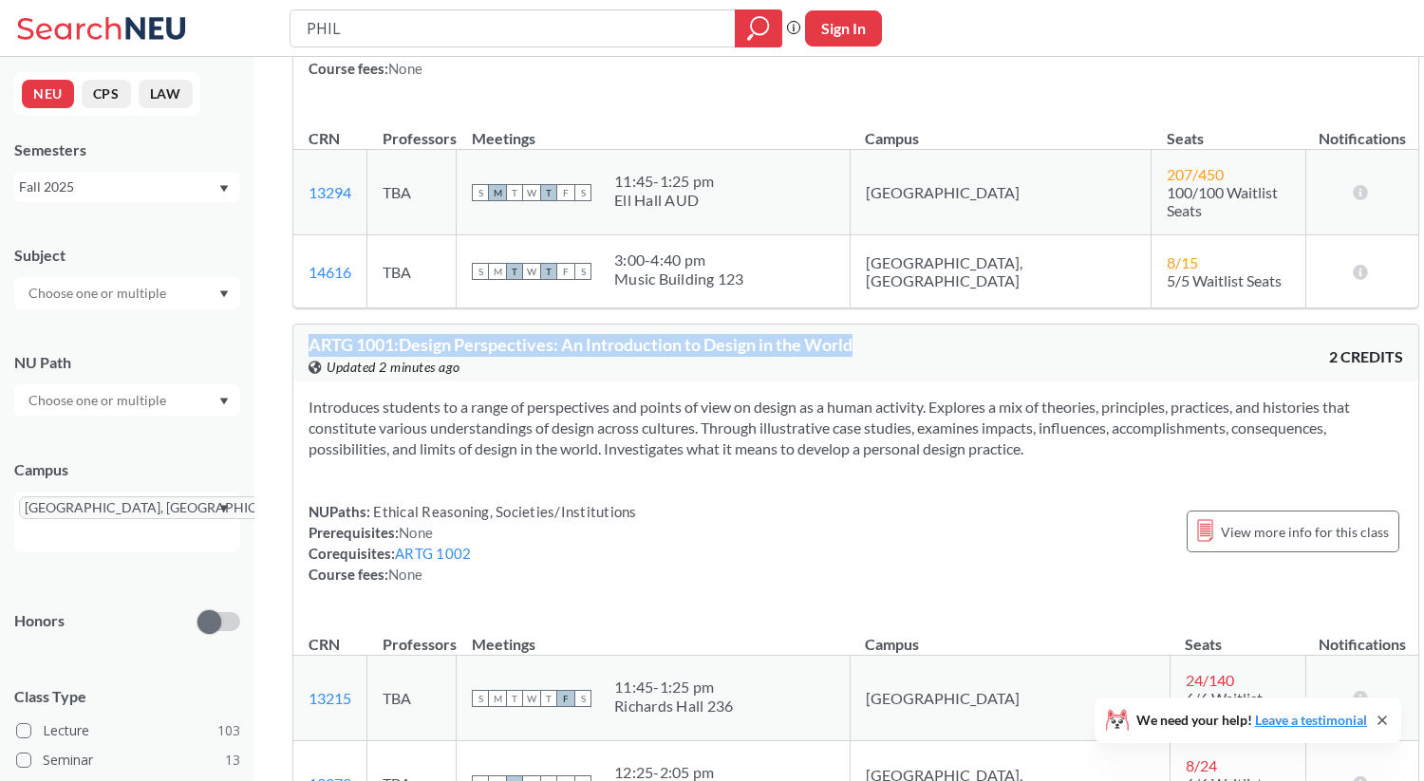
drag, startPoint x: 307, startPoint y: 131, endPoint x: 750, endPoint y: 142, distance: 443.5
click at [750, 325] on div "ARTG 1001 : Design Perspectives: An Introduction to Design in the World View th…" at bounding box center [855, 353] width 1125 height 57
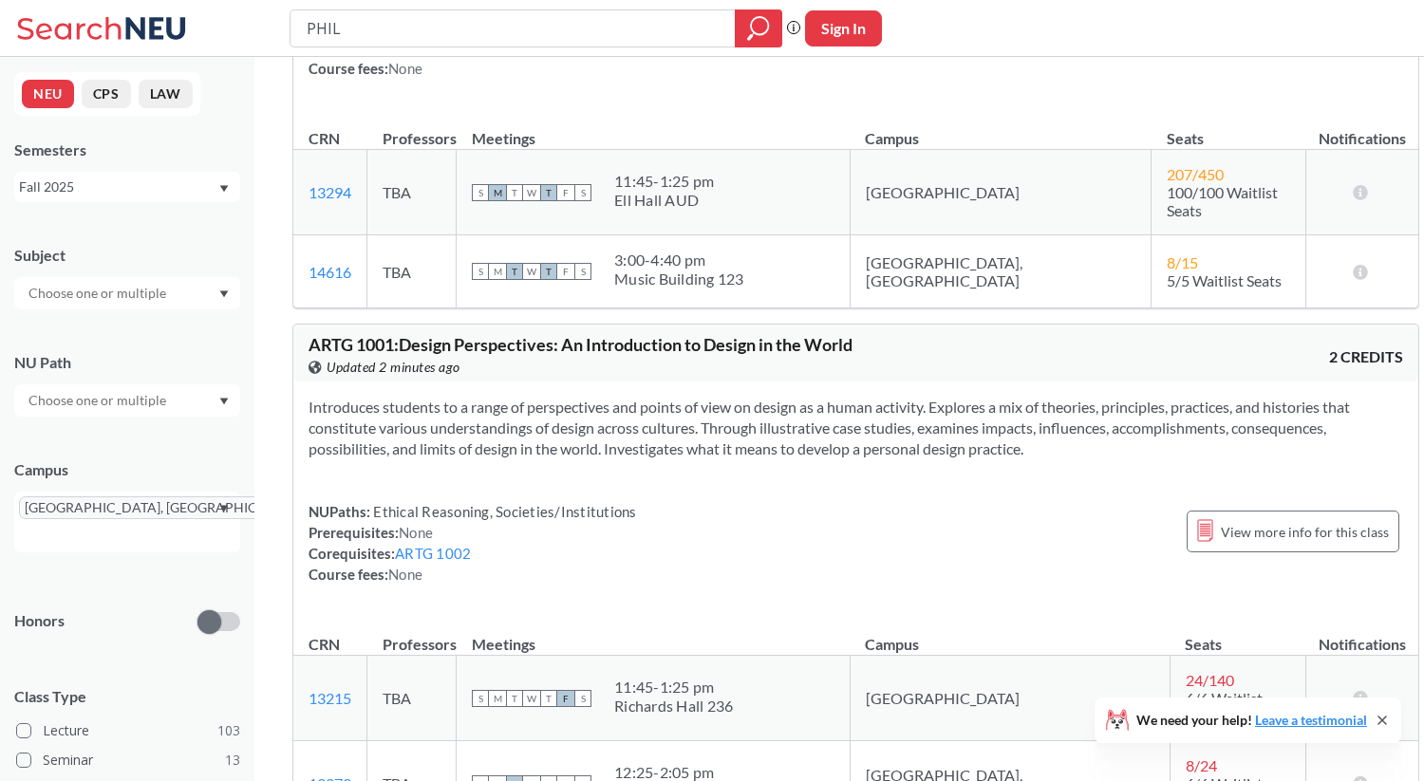
click at [766, 501] on div "NUPaths: Ethical Reasoning, Societies/Institutions Prerequisites: None Corequis…" at bounding box center [856, 543] width 1095 height 84
